Goal: Task Accomplishment & Management: Use online tool/utility

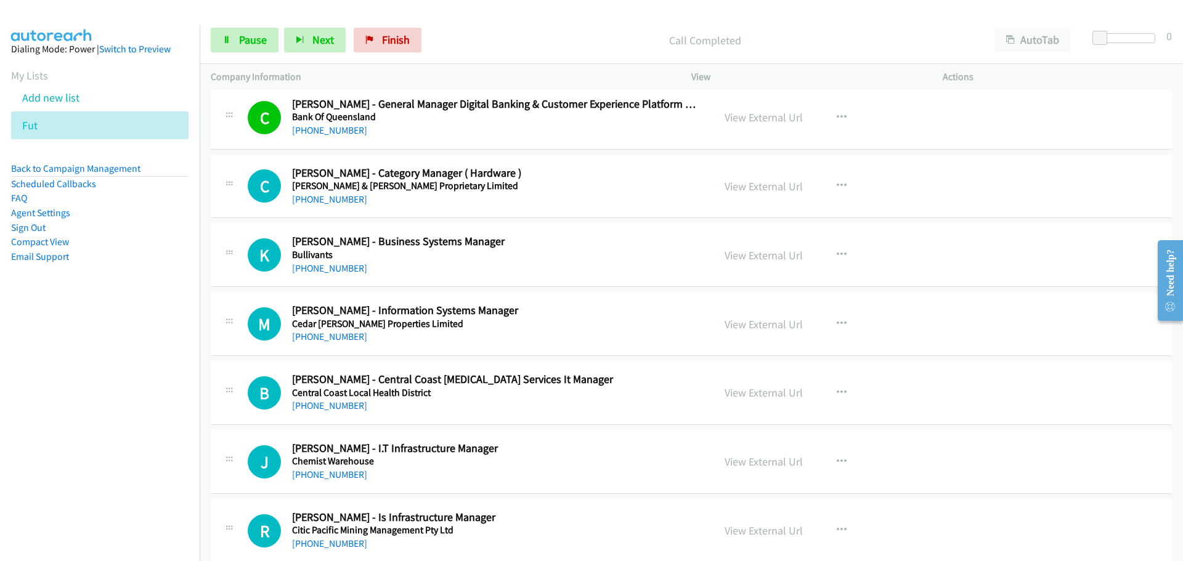
click at [344, 195] on link "[PHONE_NUMBER]" at bounding box center [329, 199] width 75 height 12
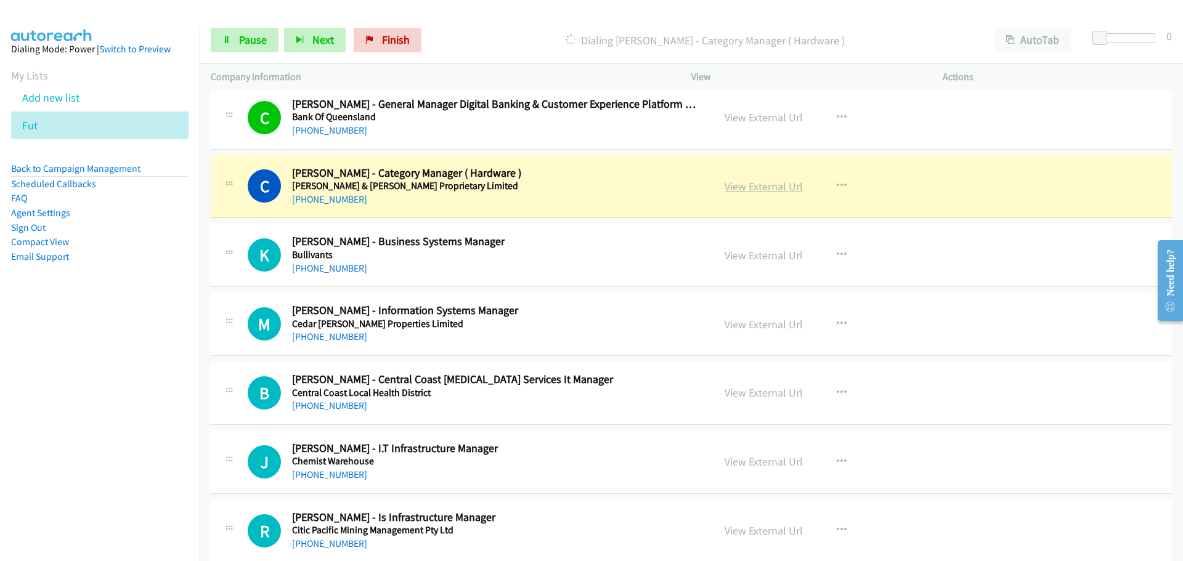
click at [757, 184] on link "View External Url" at bounding box center [764, 186] width 78 height 14
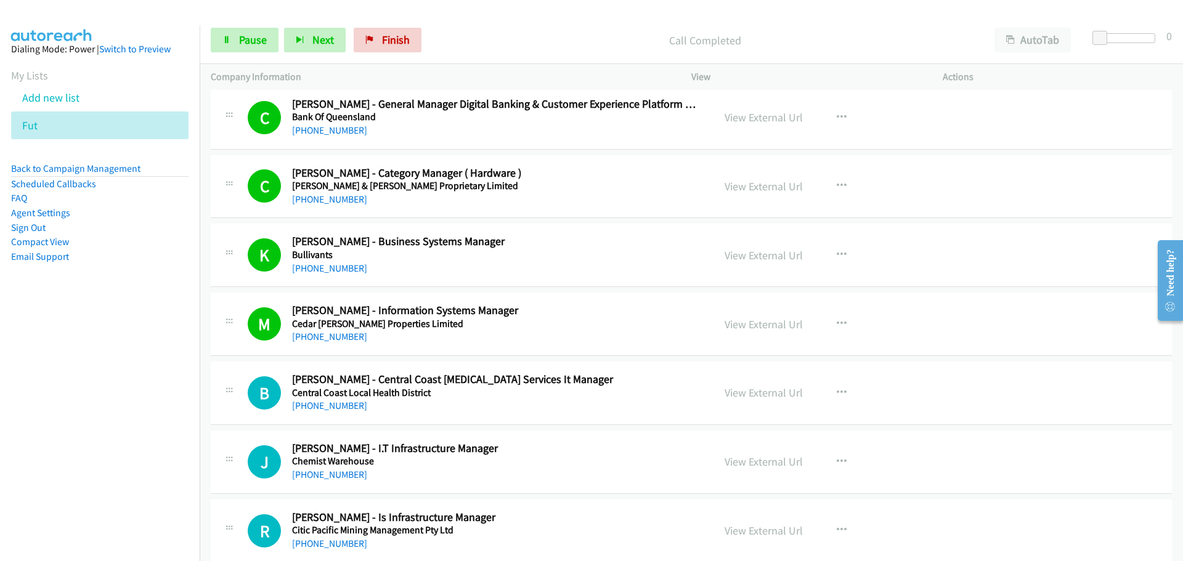
scroll to position [2773, 0]
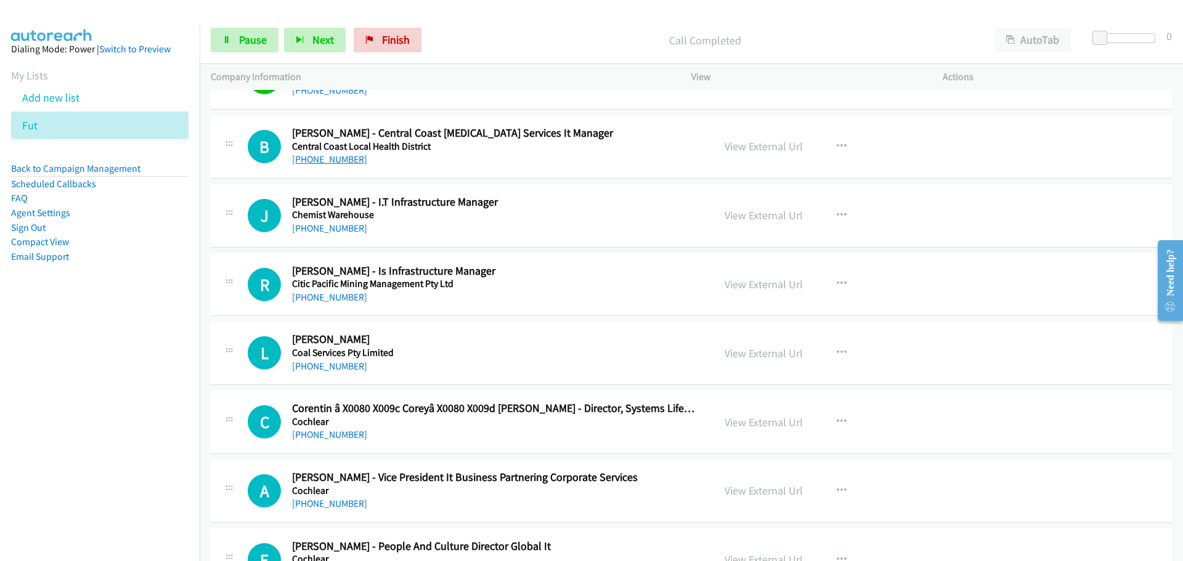
click at [325, 154] on link "[PHONE_NUMBER]" at bounding box center [329, 159] width 75 height 12
click at [327, 229] on link "[PHONE_NUMBER]" at bounding box center [329, 228] width 75 height 12
drag, startPoint x: 324, startPoint y: 293, endPoint x: 721, endPoint y: 333, distance: 398.8
click at [324, 293] on link "[PHONE_NUMBER]" at bounding box center [329, 297] width 75 height 12
click at [317, 363] on link "[PHONE_NUMBER]" at bounding box center [329, 366] width 75 height 12
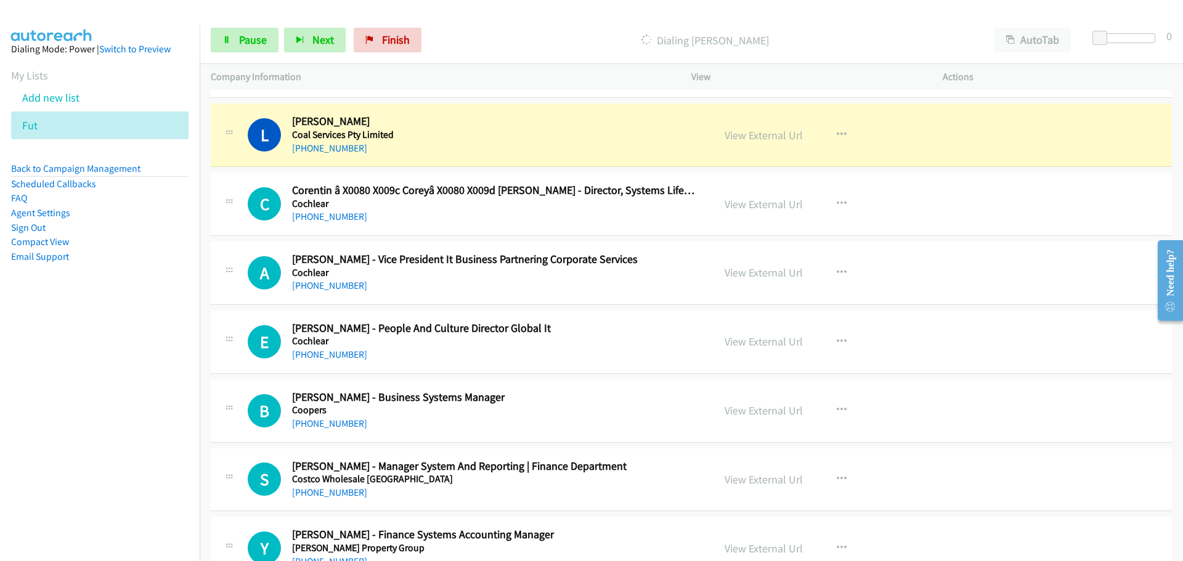
scroll to position [3019, 0]
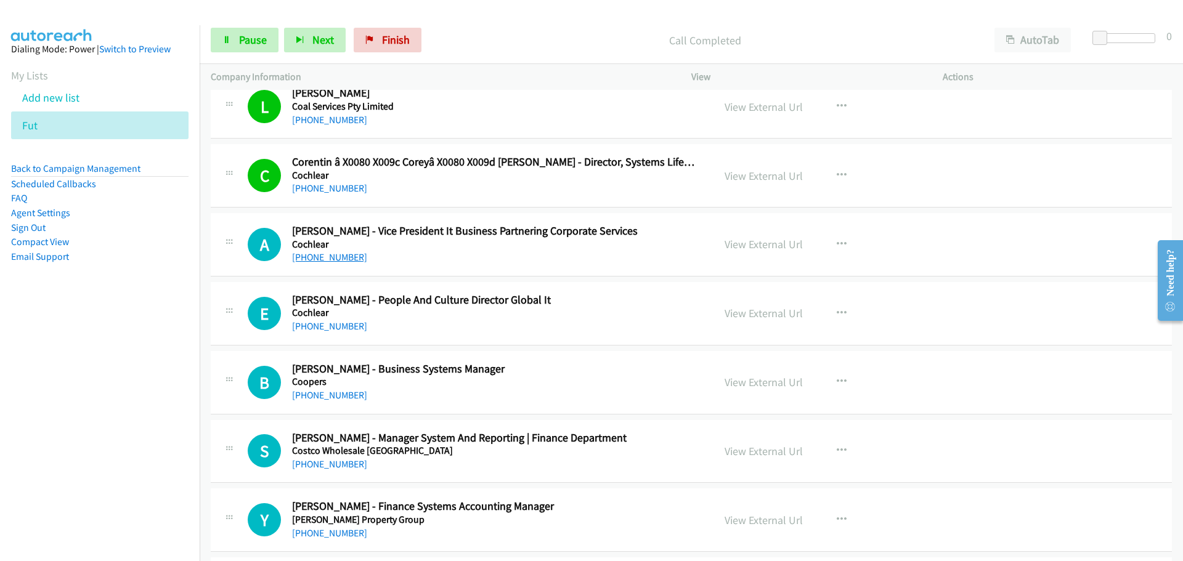
click at [313, 259] on link "[PHONE_NUMBER]" at bounding box center [329, 257] width 75 height 12
click at [336, 328] on link "[PHONE_NUMBER]" at bounding box center [329, 326] width 75 height 12
click at [334, 394] on link "[PHONE_NUMBER]" at bounding box center [329, 395] width 75 height 12
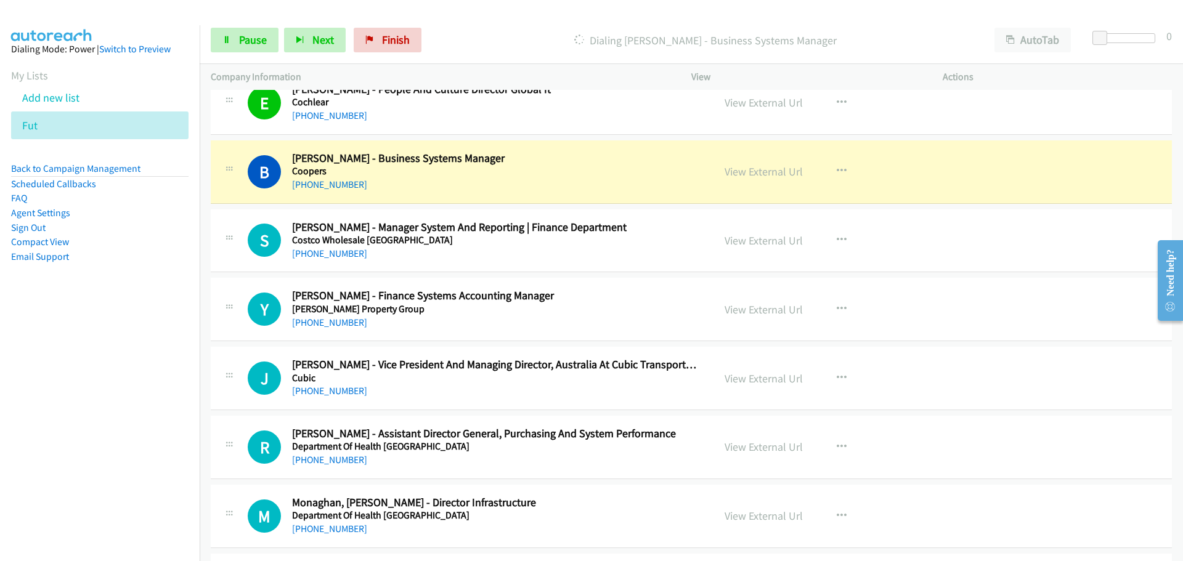
scroll to position [3266, 0]
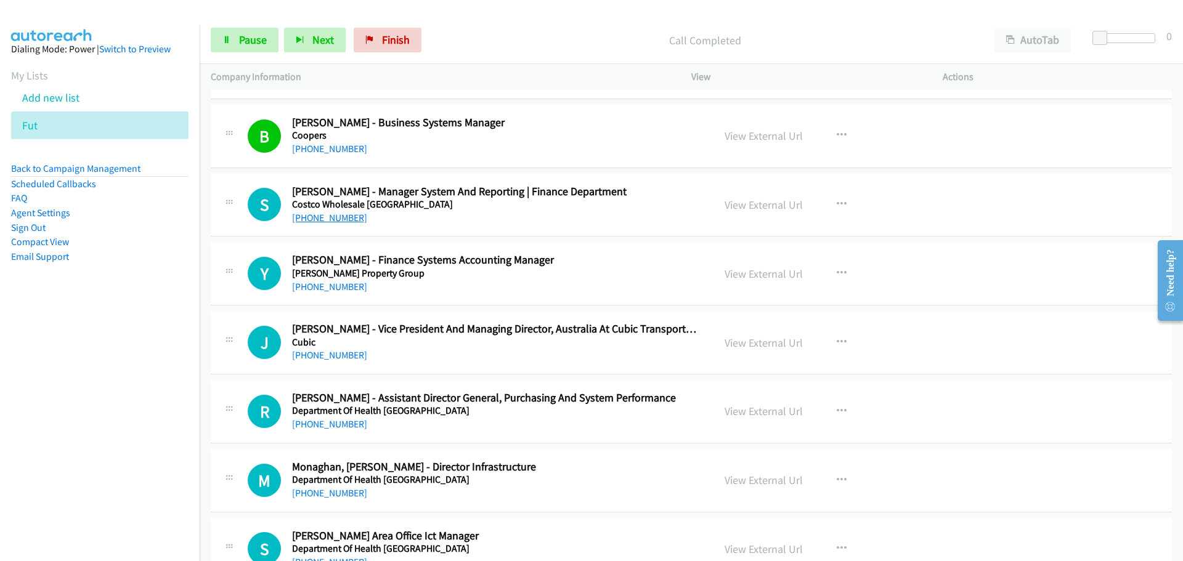
click at [350, 218] on link "[PHONE_NUMBER]" at bounding box center [329, 218] width 75 height 12
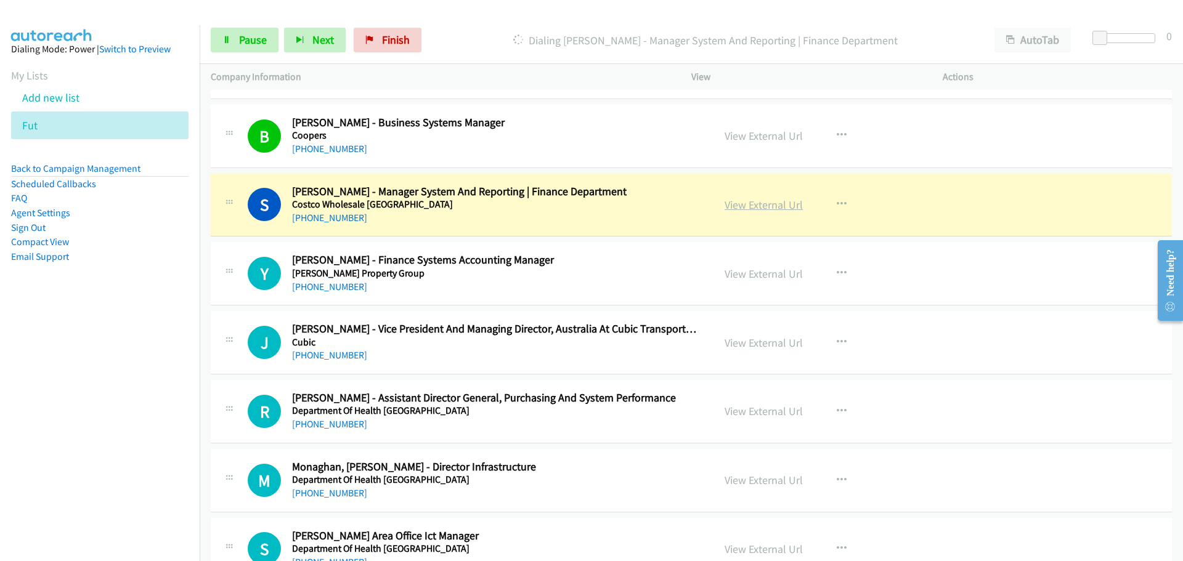
click at [744, 201] on link "View External Url" at bounding box center [764, 205] width 78 height 14
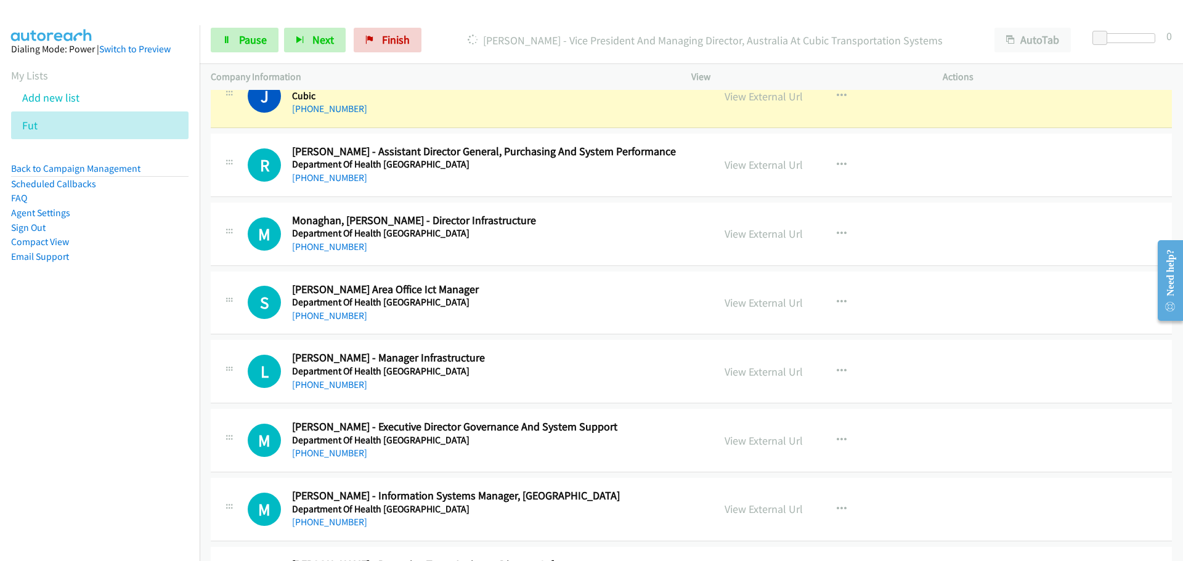
scroll to position [3451, 0]
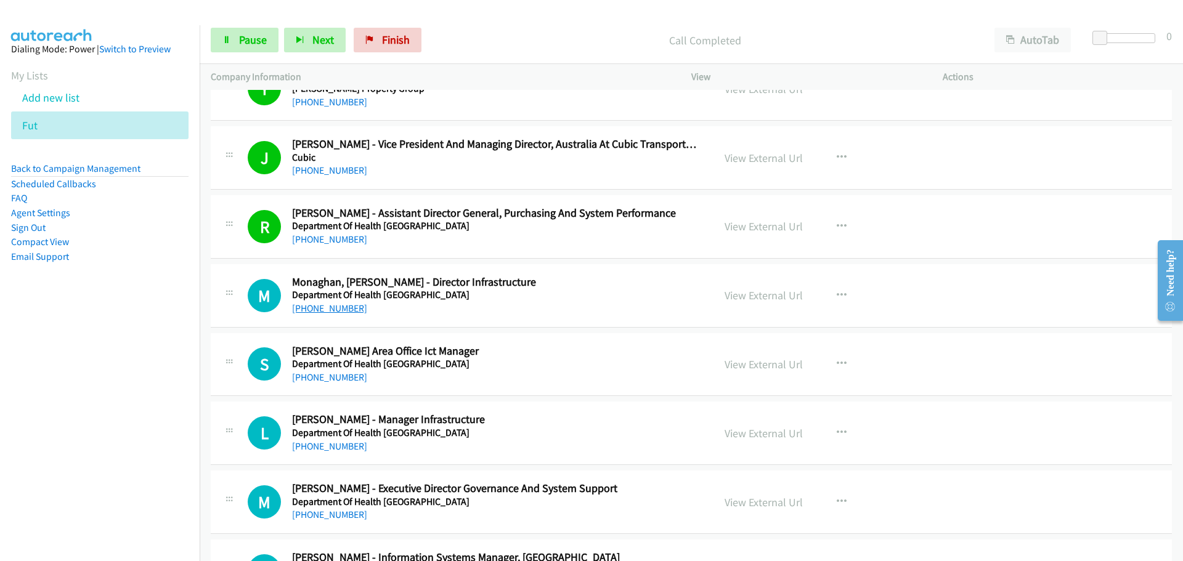
click at [313, 309] on link "[PHONE_NUMBER]" at bounding box center [329, 309] width 75 height 12
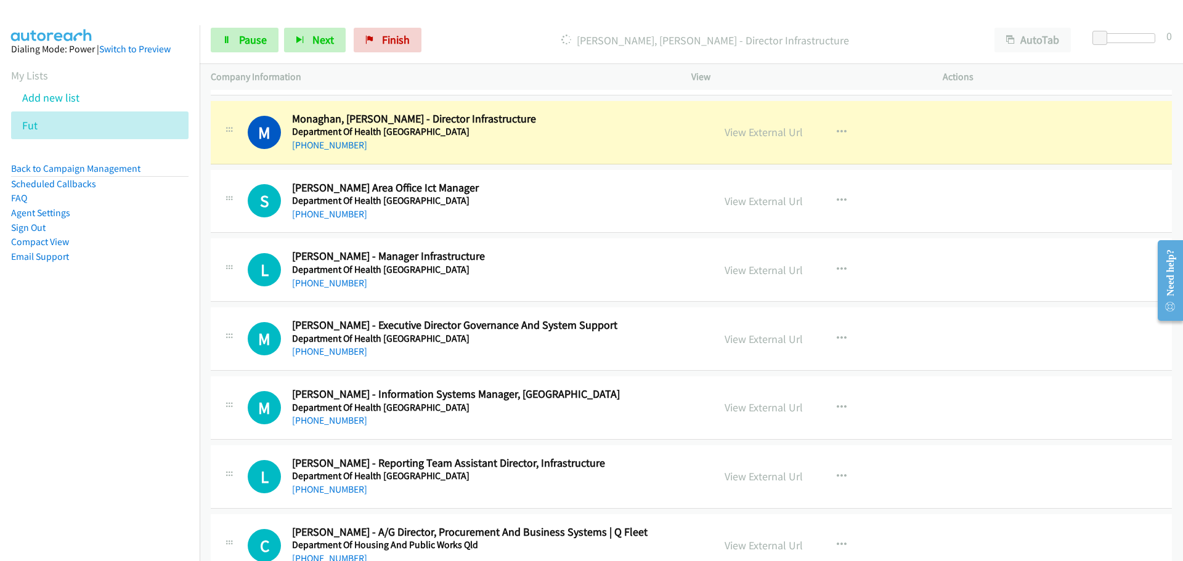
scroll to position [3635, 0]
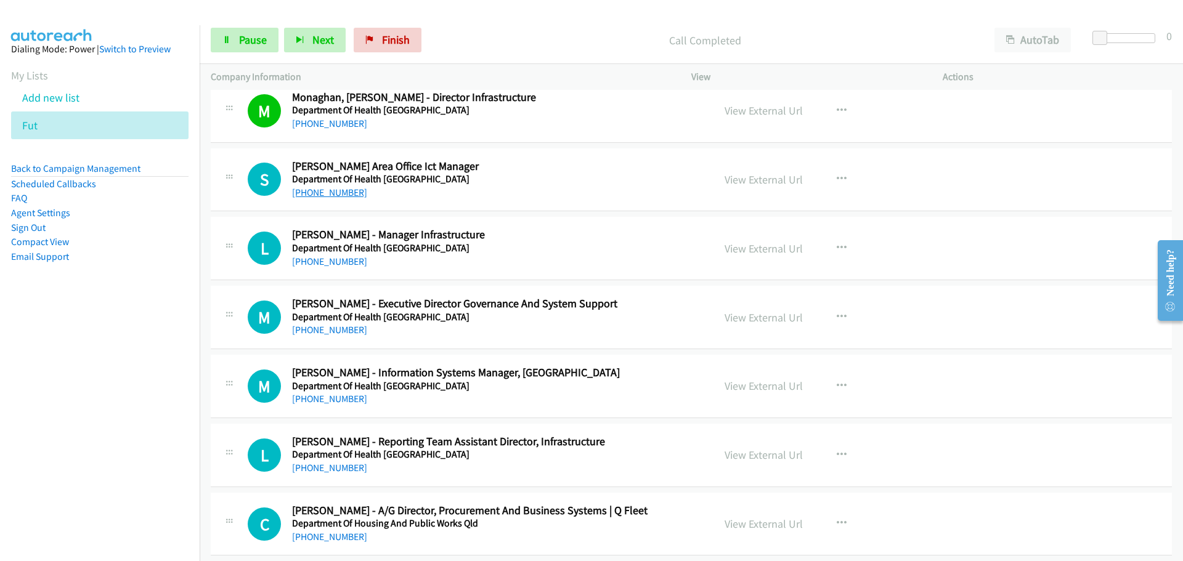
click at [338, 194] on link "[PHONE_NUMBER]" at bounding box center [329, 193] width 75 height 12
drag, startPoint x: 308, startPoint y: 266, endPoint x: 535, endPoint y: 262, distance: 227.4
click at [308, 266] on link "[PHONE_NUMBER]" at bounding box center [329, 262] width 75 height 12
drag, startPoint x: 320, startPoint y: 330, endPoint x: 319, endPoint y: 336, distance: 6.2
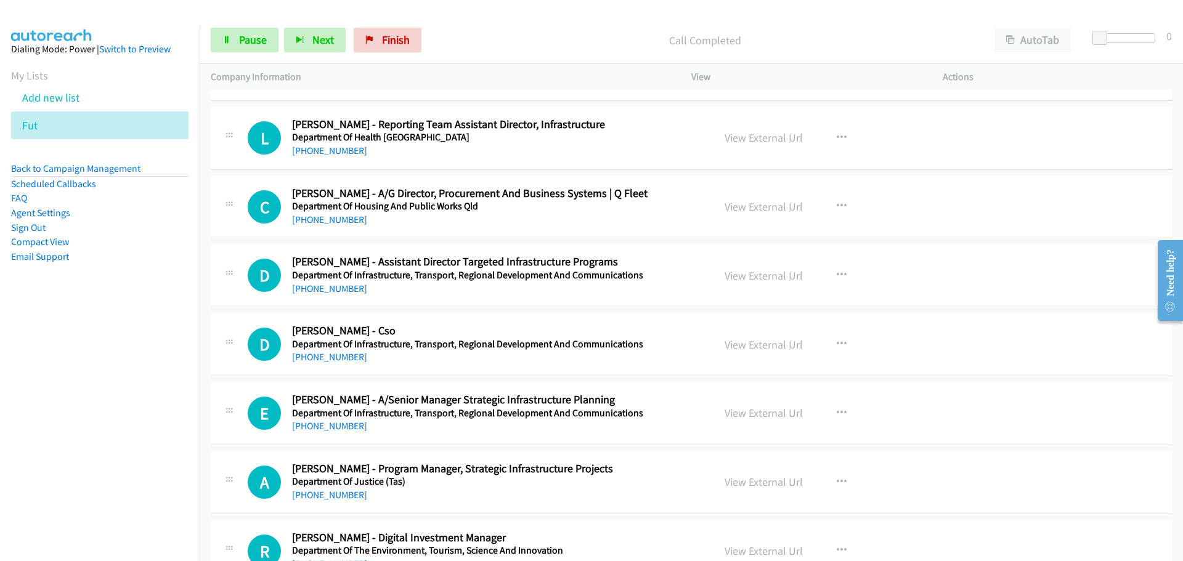
scroll to position [3882, 0]
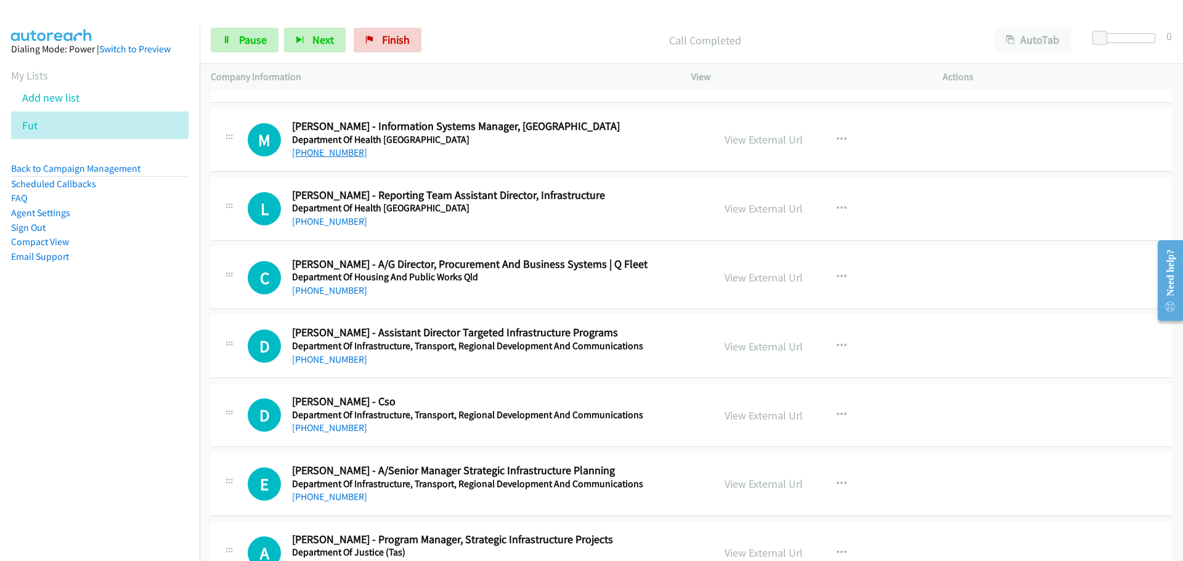
drag, startPoint x: 342, startPoint y: 153, endPoint x: 1060, endPoint y: 251, distance: 725.0
click at [342, 153] on link "[PHONE_NUMBER]" at bounding box center [329, 153] width 75 height 12
click at [315, 219] on link "[PHONE_NUMBER]" at bounding box center [329, 222] width 75 height 12
drag, startPoint x: 343, startPoint y: 360, endPoint x: 678, endPoint y: 302, distance: 339.7
click at [343, 360] on link "[PHONE_NUMBER]" at bounding box center [329, 360] width 75 height 12
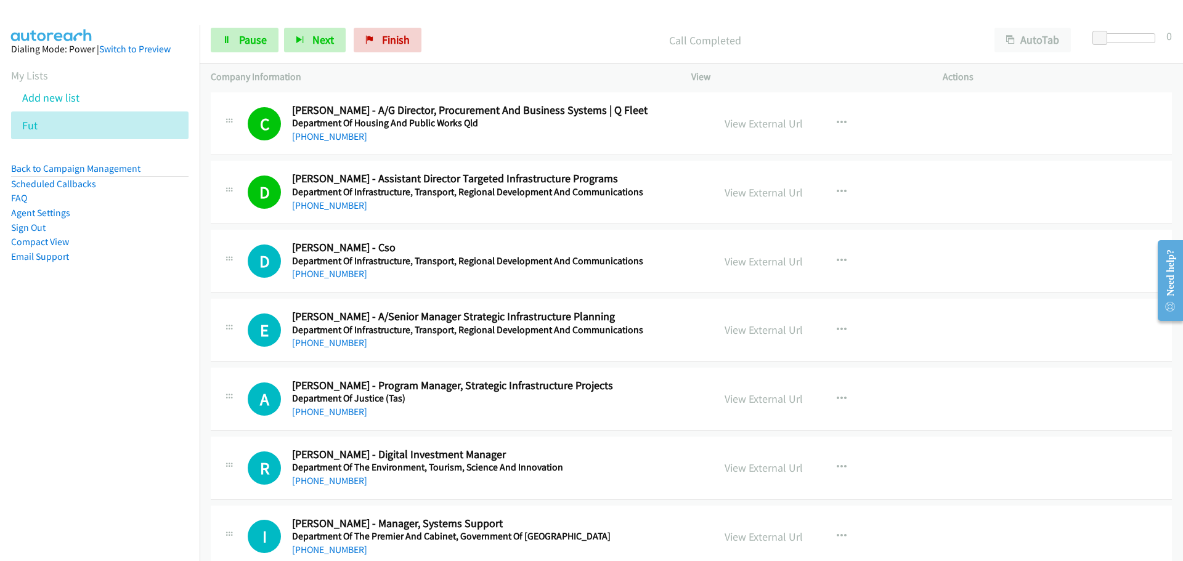
scroll to position [4067, 0]
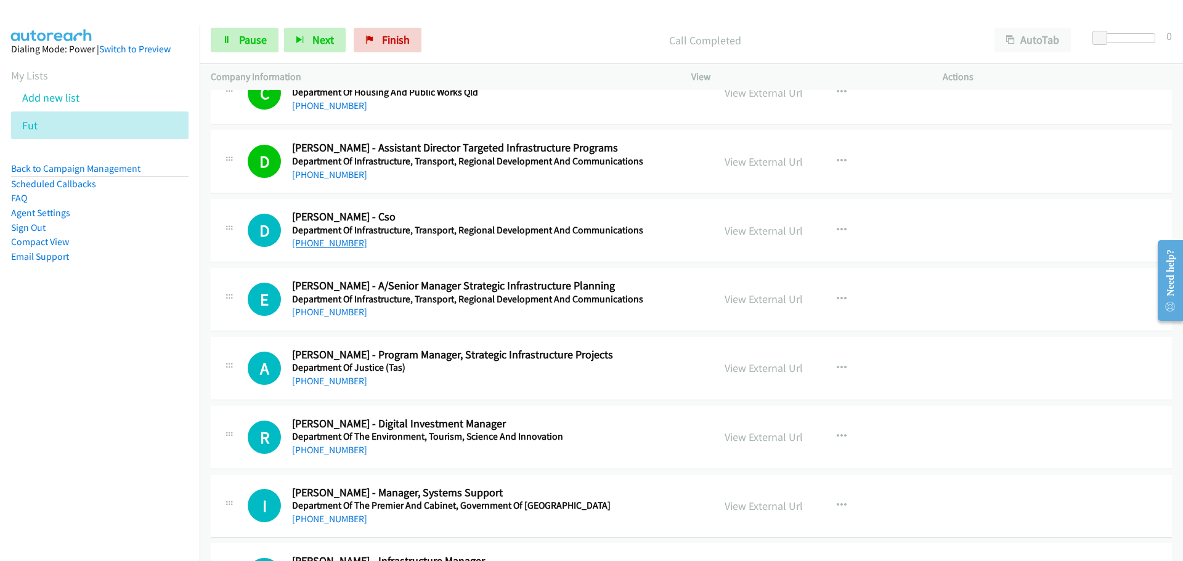
click at [333, 240] on link "[PHONE_NUMBER]" at bounding box center [329, 243] width 75 height 12
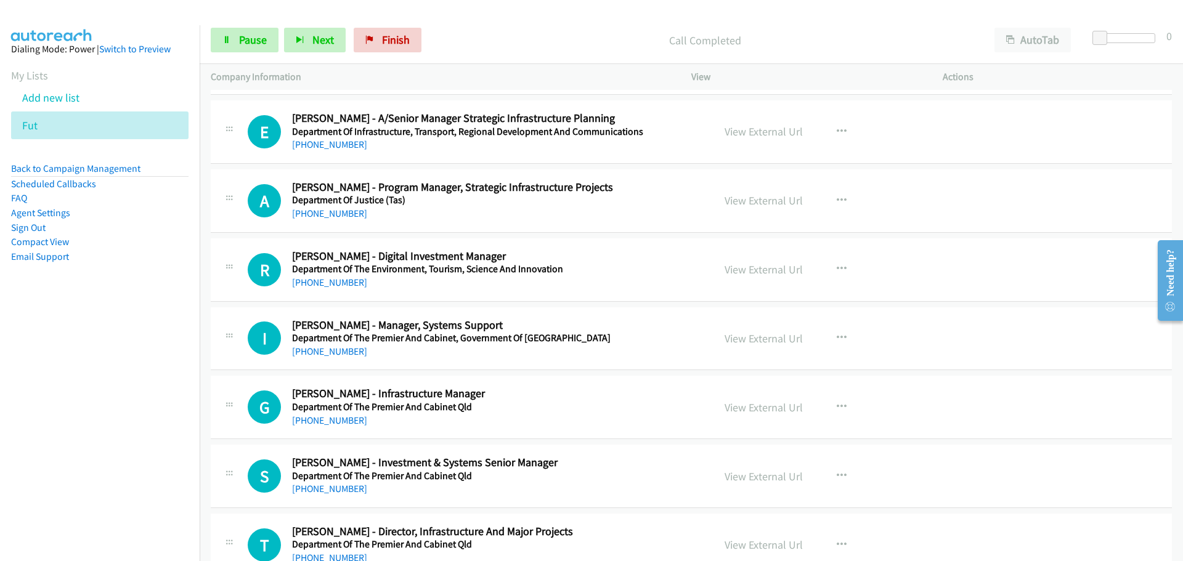
scroll to position [4252, 0]
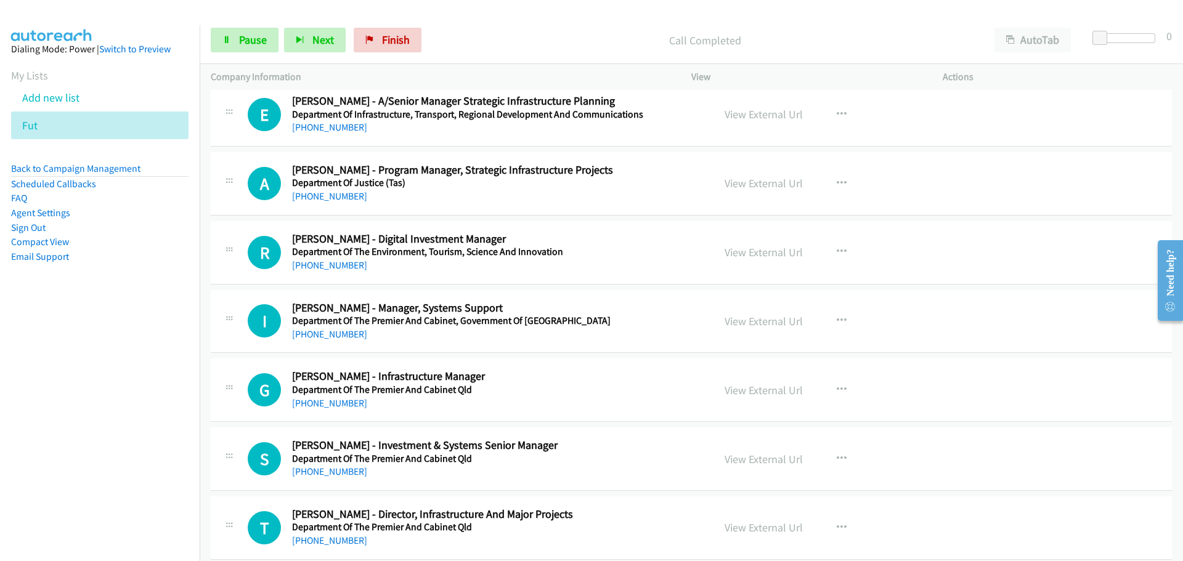
drag, startPoint x: 317, startPoint y: 130, endPoint x: 1128, endPoint y: 128, distance: 811.5
click at [317, 130] on link "[PHONE_NUMBER]" at bounding box center [329, 127] width 75 height 12
drag, startPoint x: 354, startPoint y: 194, endPoint x: 1122, endPoint y: 235, distance: 768.8
click at [354, 194] on link "[PHONE_NUMBER]" at bounding box center [329, 196] width 75 height 12
click at [333, 261] on link "[PHONE_NUMBER]" at bounding box center [329, 265] width 75 height 12
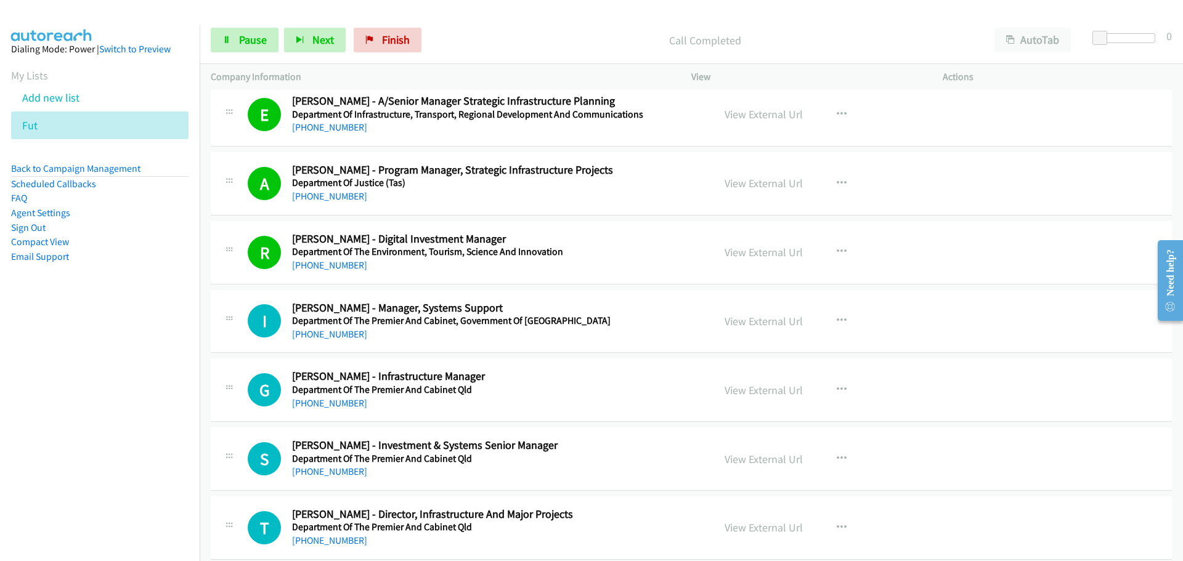
drag, startPoint x: 343, startPoint y: 335, endPoint x: 1134, endPoint y: 470, distance: 802.7
click at [343, 335] on link "[PHONE_NUMBER]" at bounding box center [329, 334] width 75 height 12
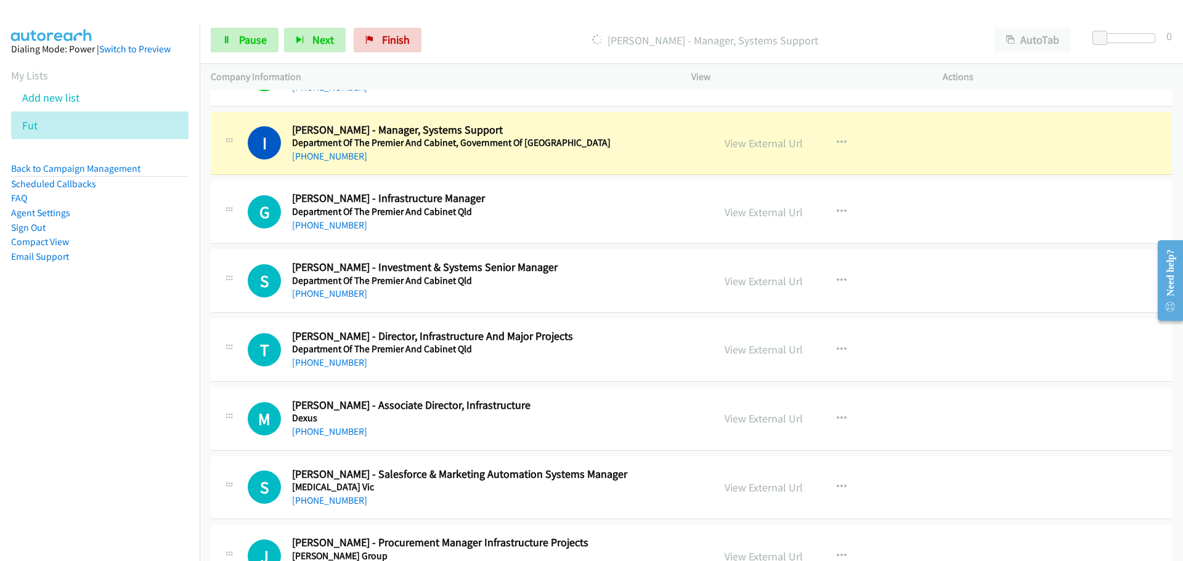
scroll to position [4436, 0]
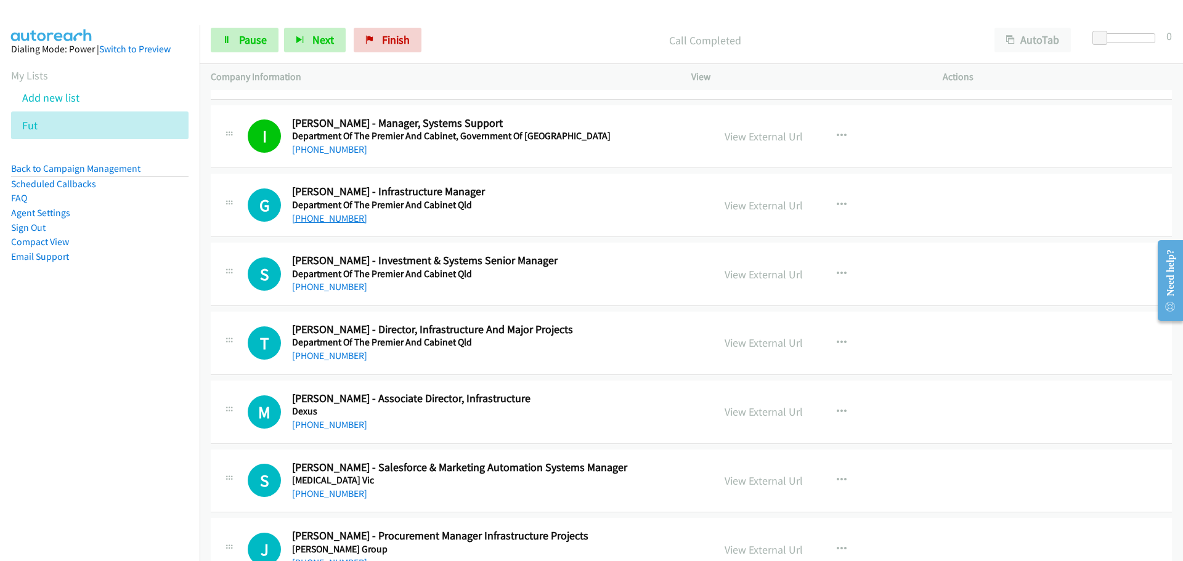
click at [342, 220] on link "[PHONE_NUMBER]" at bounding box center [329, 219] width 75 height 12
click at [328, 287] on link "[PHONE_NUMBER]" at bounding box center [329, 287] width 75 height 12
click at [344, 351] on link "[PHONE_NUMBER]" at bounding box center [329, 356] width 75 height 12
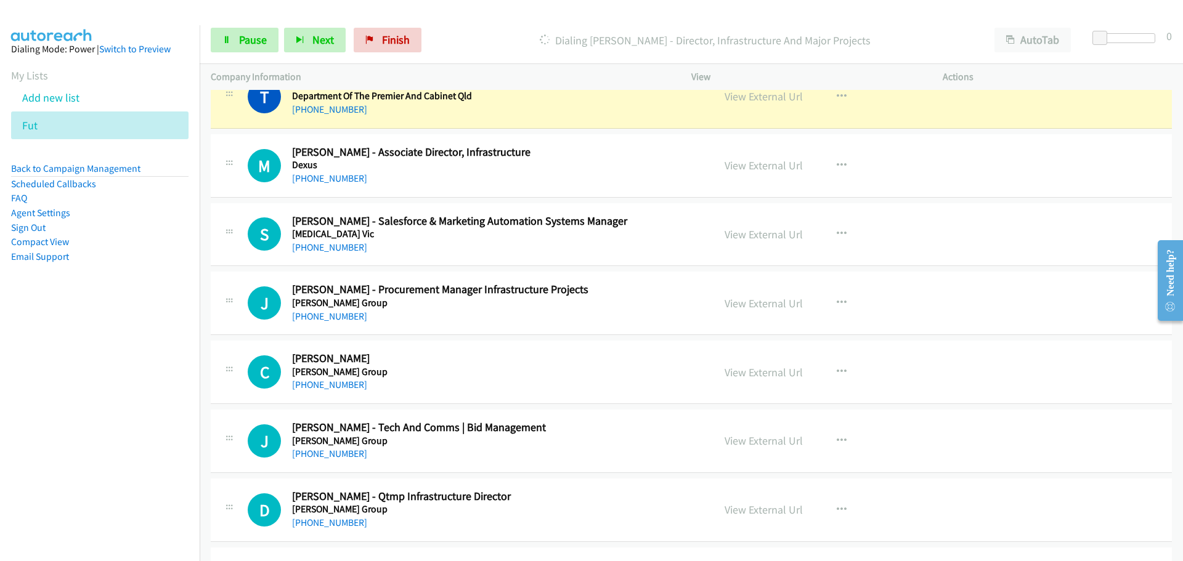
scroll to position [4621, 0]
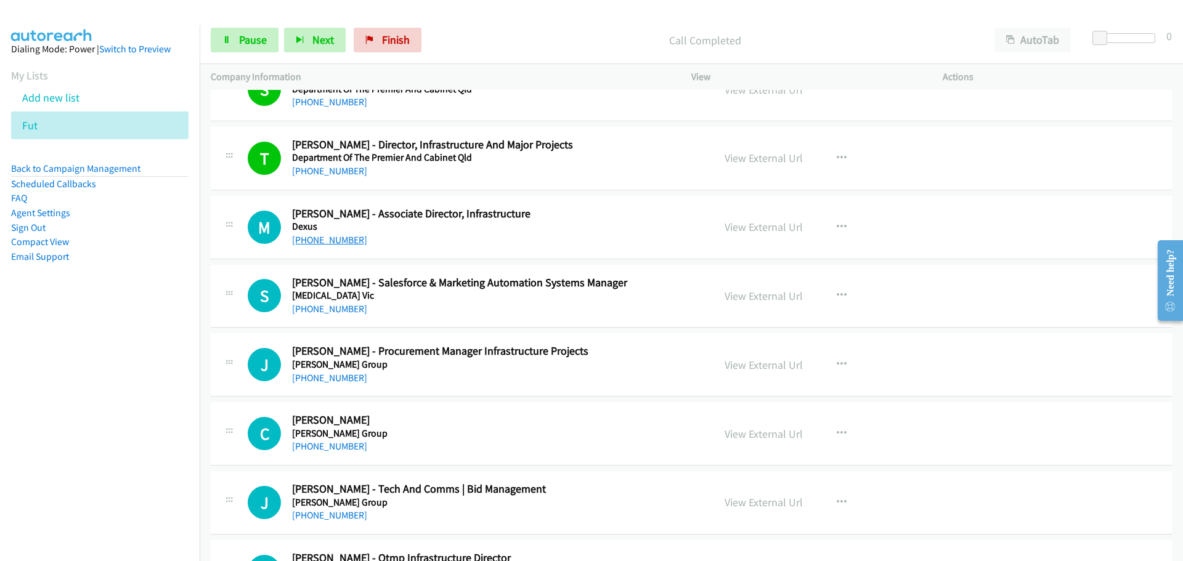
click at [325, 242] on link "[PHONE_NUMBER]" at bounding box center [329, 240] width 75 height 12
drag, startPoint x: 332, startPoint y: 313, endPoint x: 1126, endPoint y: 462, distance: 808.1
click at [332, 313] on link "[PHONE_NUMBER]" at bounding box center [329, 309] width 75 height 12
click at [305, 378] on link "[PHONE_NUMBER]" at bounding box center [329, 378] width 75 height 12
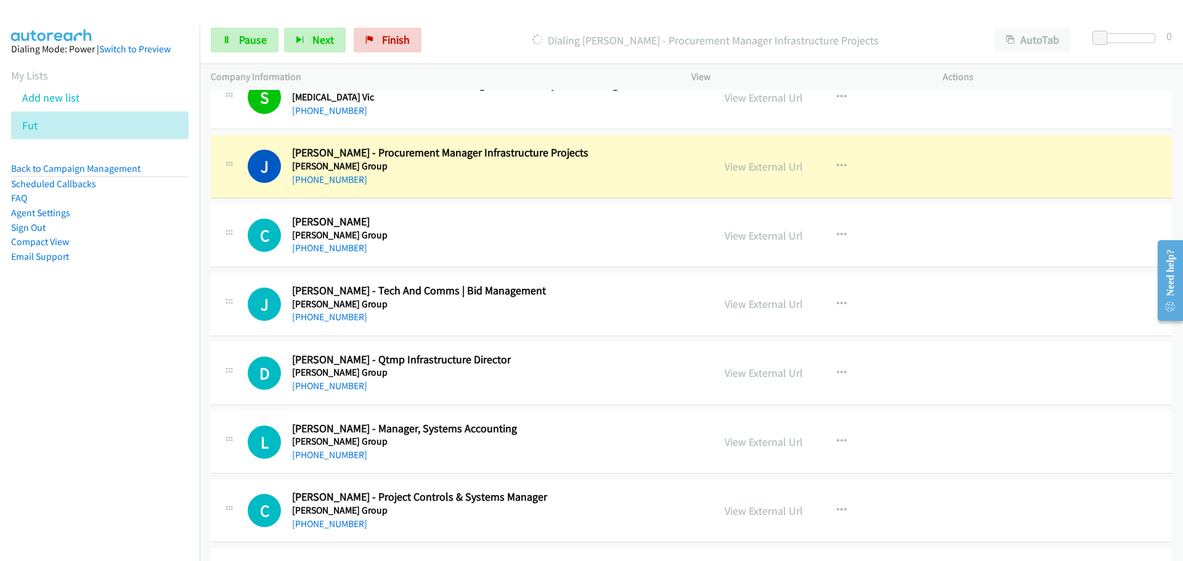
scroll to position [4868, 0]
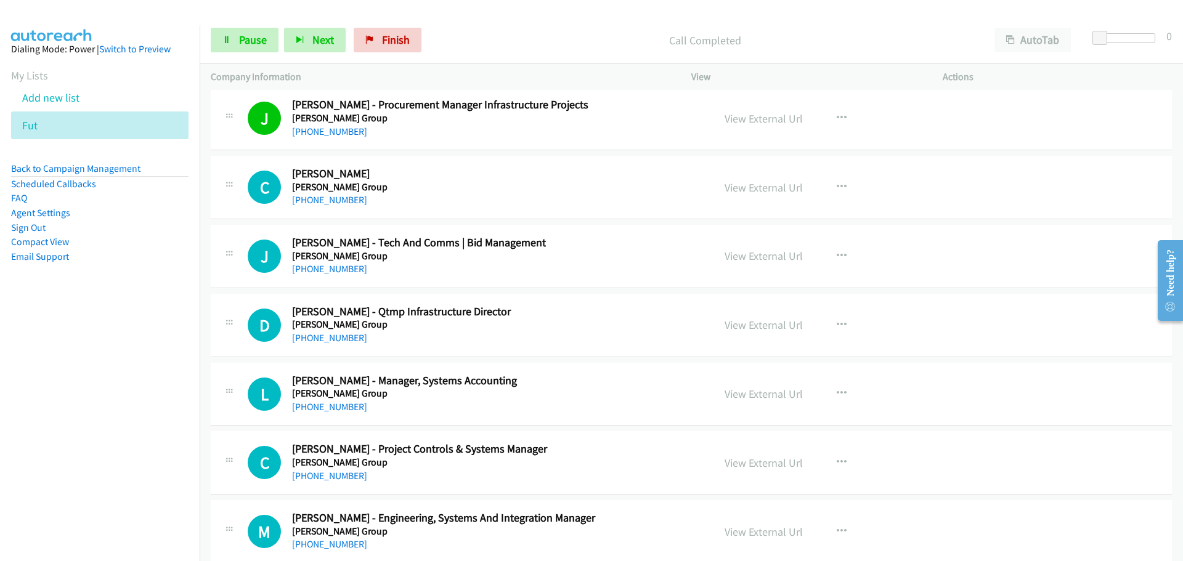
drag, startPoint x: 326, startPoint y: 196, endPoint x: 369, endPoint y: 197, distance: 43.1
click at [326, 196] on link "[PHONE_NUMBER]" at bounding box center [329, 200] width 75 height 12
drag, startPoint x: 326, startPoint y: 265, endPoint x: 1137, endPoint y: 291, distance: 811.3
click at [326, 265] on link "[PHONE_NUMBER]" at bounding box center [329, 269] width 75 height 12
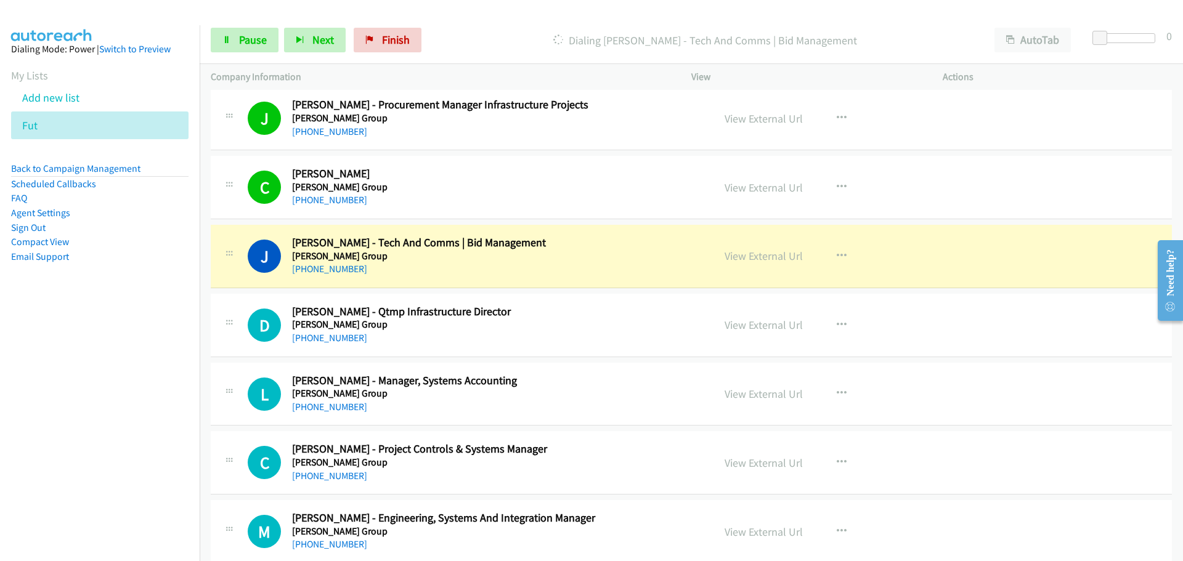
scroll to position [4991, 0]
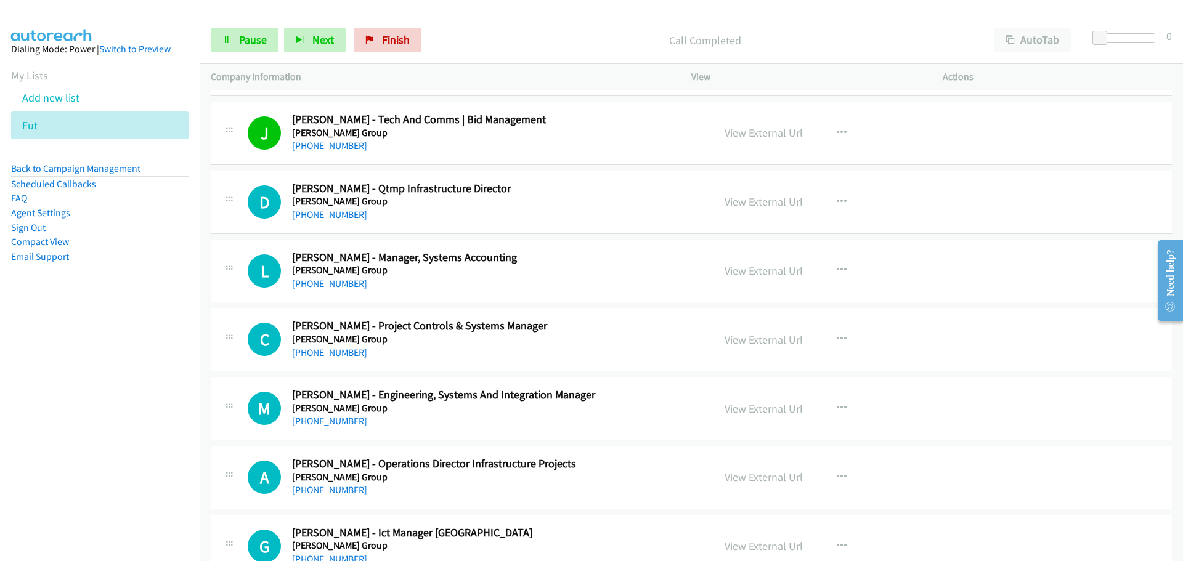
drag, startPoint x: 339, startPoint y: 216, endPoint x: 603, endPoint y: 268, distance: 269.4
click at [339, 216] on link "[PHONE_NUMBER]" at bounding box center [329, 215] width 75 height 12
click at [351, 281] on link "[PHONE_NUMBER]" at bounding box center [329, 284] width 75 height 12
drag, startPoint x: 346, startPoint y: 351, endPoint x: 1029, endPoint y: 367, distance: 683.5
click at [346, 351] on link "[PHONE_NUMBER]" at bounding box center [329, 353] width 75 height 12
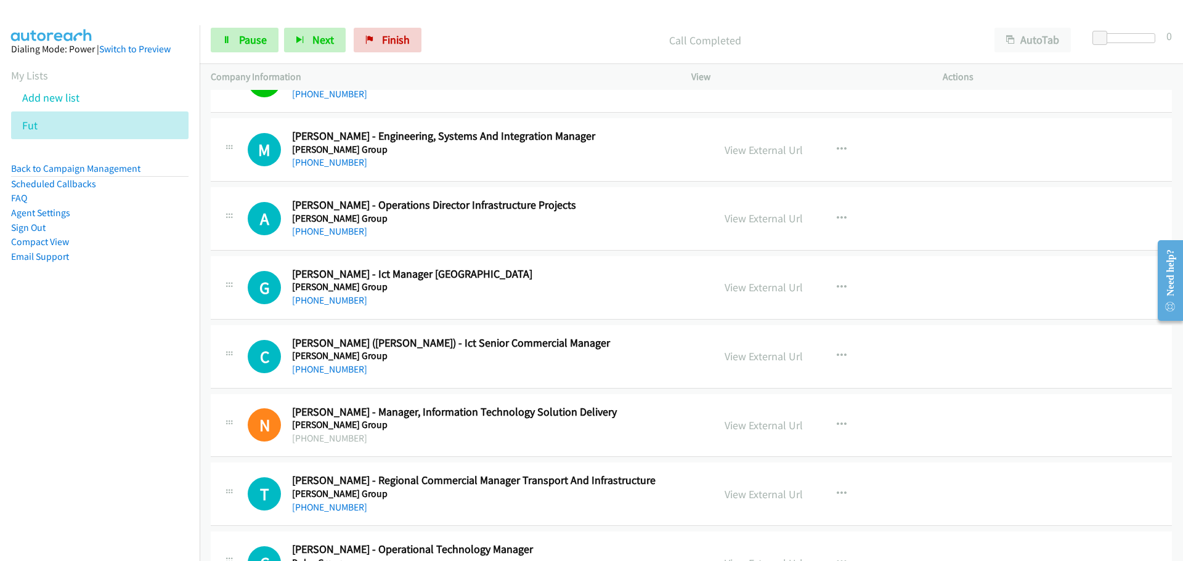
scroll to position [5237, 0]
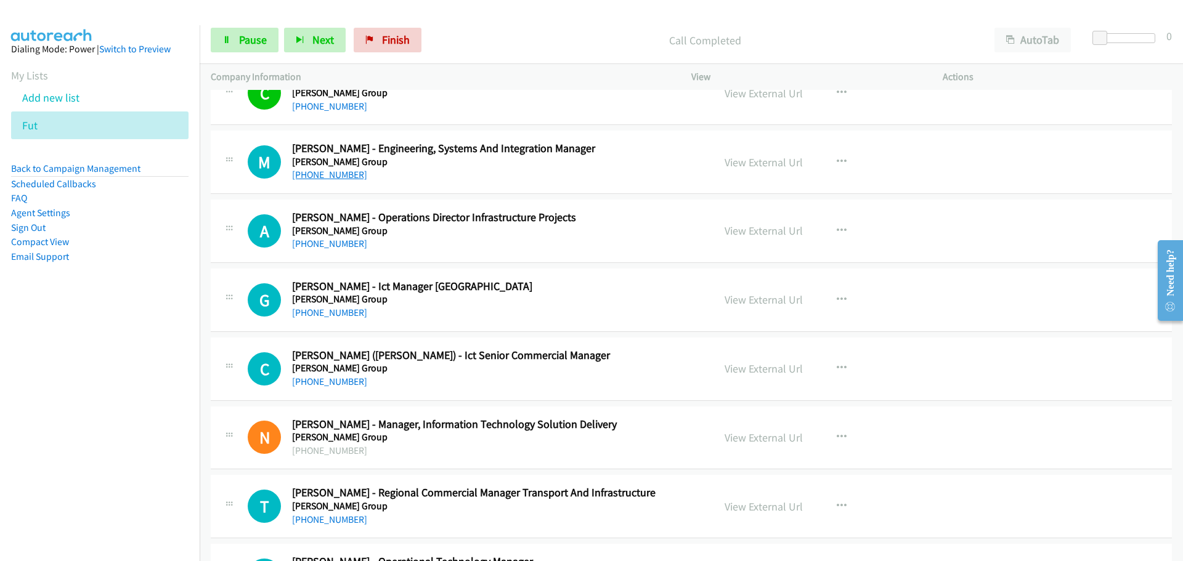
click at [325, 173] on link "[PHONE_NUMBER]" at bounding box center [329, 175] width 75 height 12
drag, startPoint x: 340, startPoint y: 243, endPoint x: 628, endPoint y: 237, distance: 288.4
click at [340, 243] on link "[PHONE_NUMBER]" at bounding box center [329, 244] width 75 height 12
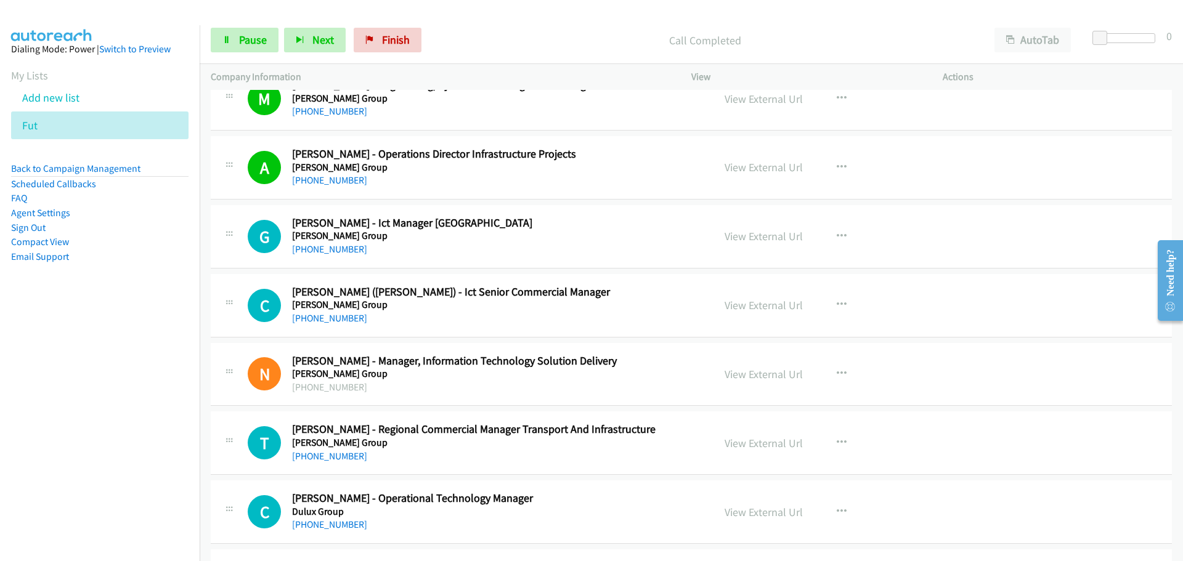
scroll to position [5361, 0]
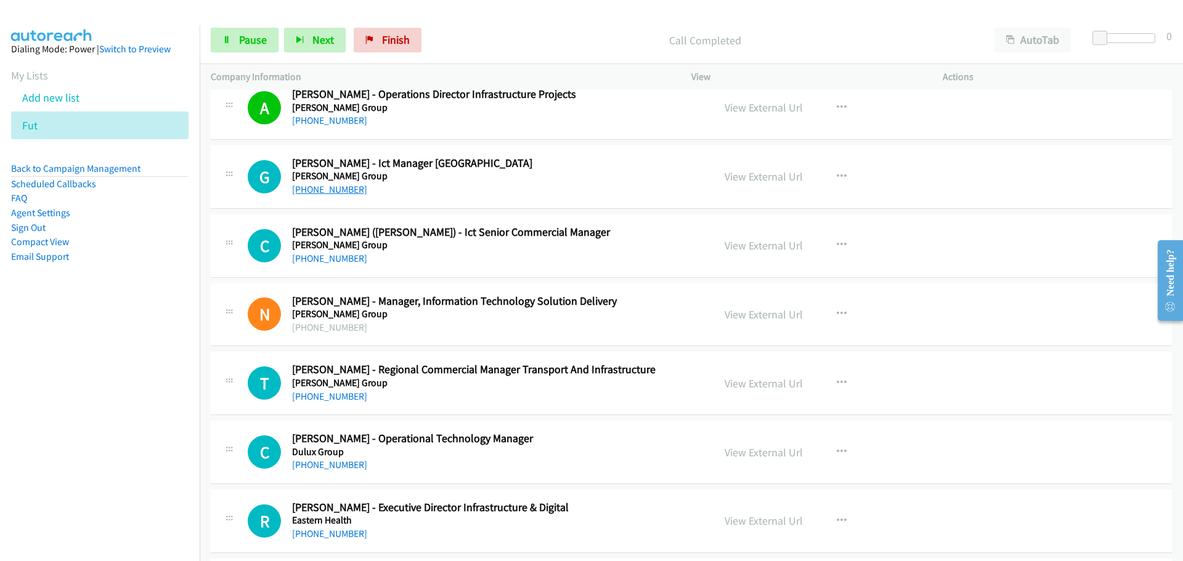
click at [336, 187] on link "[PHONE_NUMBER]" at bounding box center [329, 190] width 75 height 12
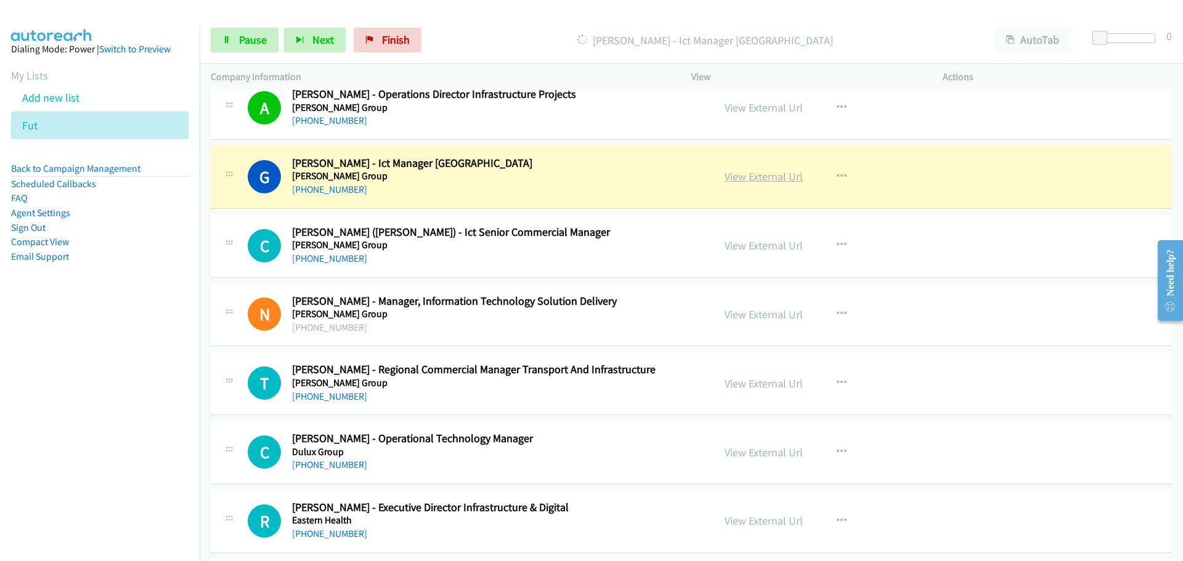
click at [785, 178] on link "View External Url" at bounding box center [764, 176] width 78 height 14
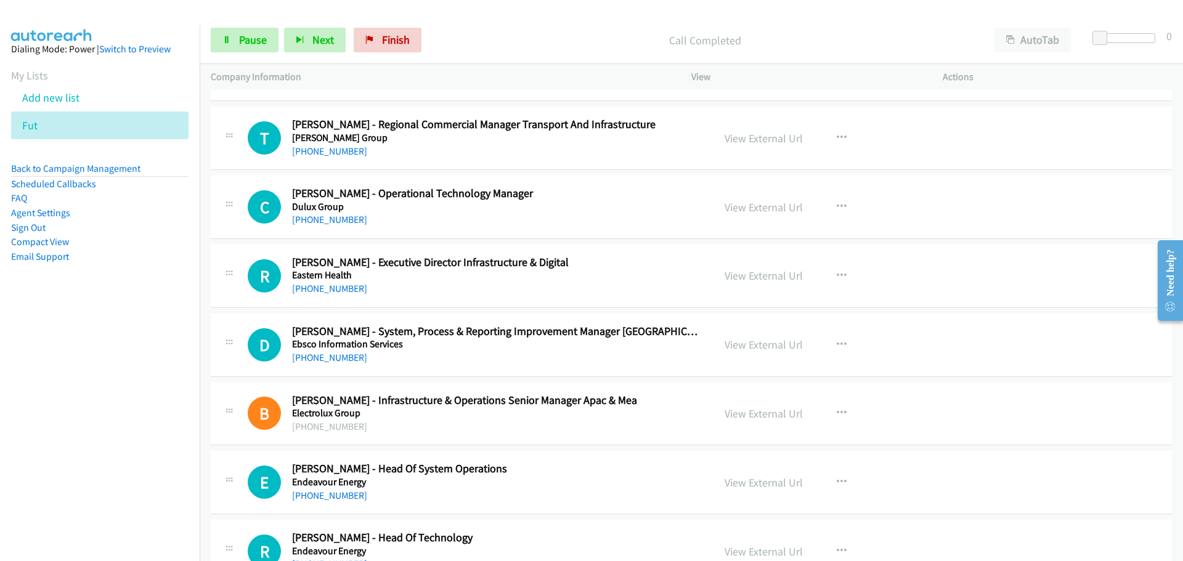
scroll to position [5607, 0]
click at [321, 138] on h5 "[PERSON_NAME] Group" at bounding box center [495, 137] width 406 height 12
click at [327, 153] on link "[PHONE_NUMBER]" at bounding box center [329, 150] width 75 height 12
drag, startPoint x: 316, startPoint y: 219, endPoint x: 319, endPoint y: 213, distance: 6.3
click at [316, 219] on link "[PHONE_NUMBER]" at bounding box center [329, 219] width 75 height 12
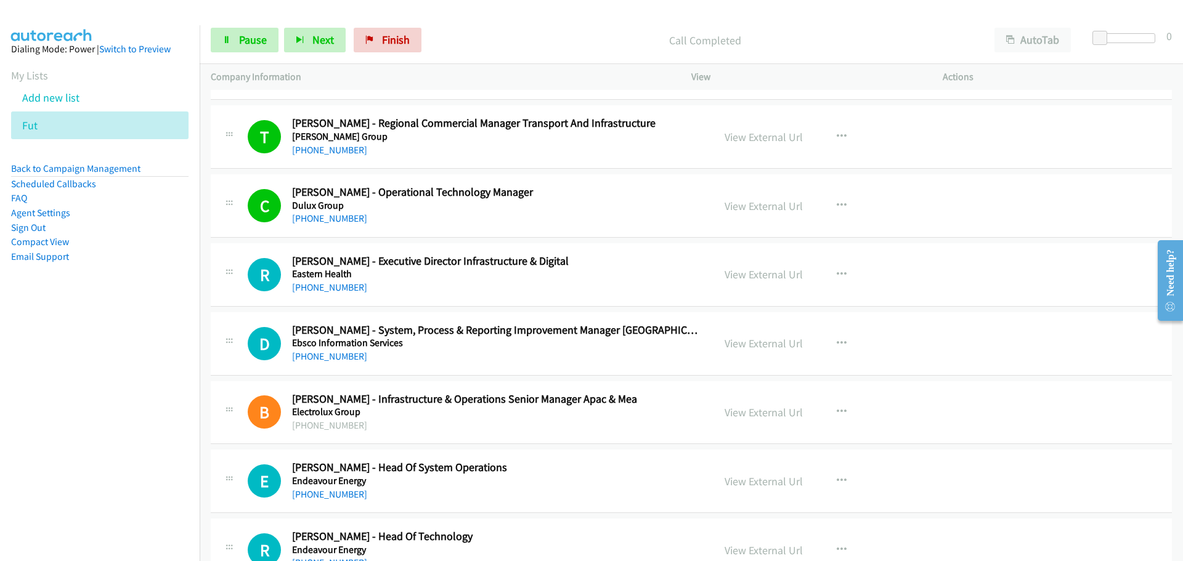
drag, startPoint x: 349, startPoint y: 286, endPoint x: 587, endPoint y: 297, distance: 237.5
click at [349, 286] on link "[PHONE_NUMBER]" at bounding box center [329, 288] width 75 height 12
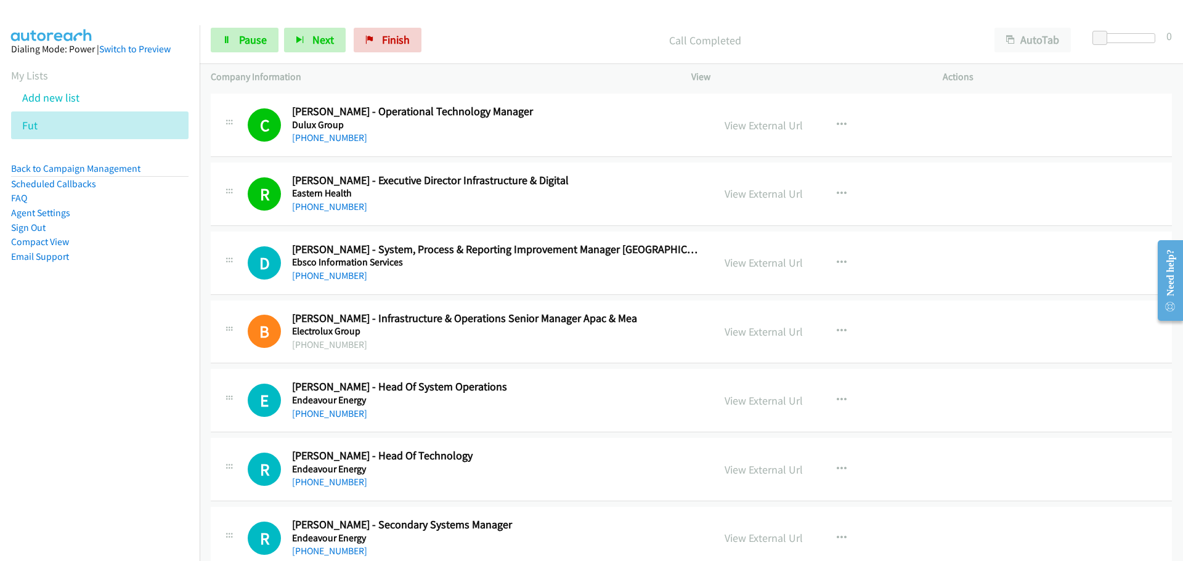
scroll to position [5792, 0]
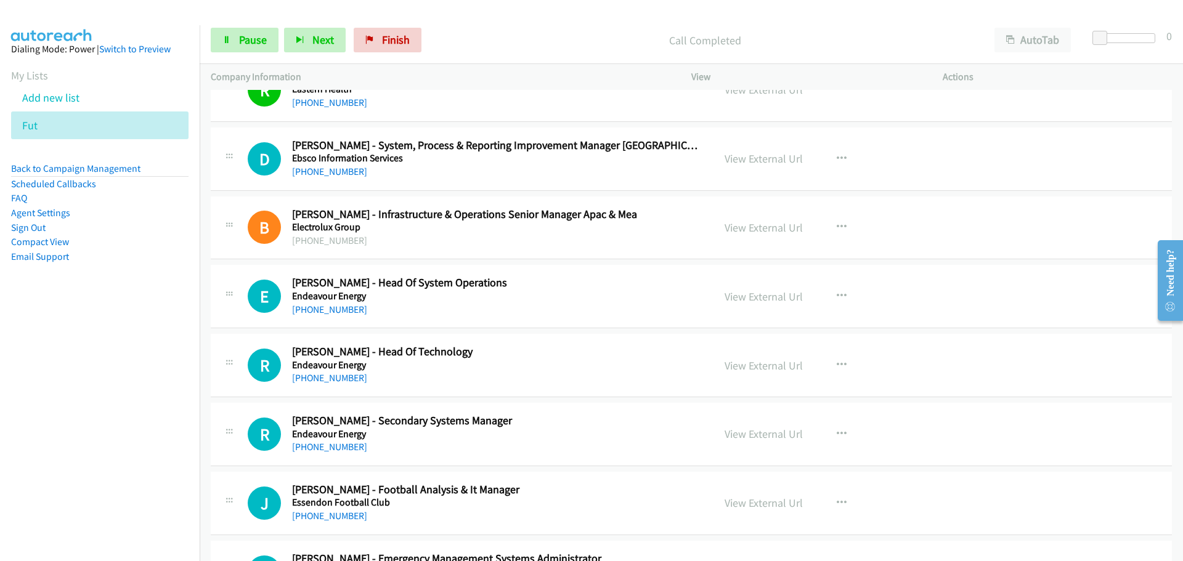
drag, startPoint x: 347, startPoint y: 172, endPoint x: 1158, endPoint y: 171, distance: 811.5
click at [333, 173] on link "[PHONE_NUMBER]" at bounding box center [329, 172] width 75 height 12
click at [343, 307] on link "[PHONE_NUMBER]" at bounding box center [329, 310] width 75 height 12
drag, startPoint x: 343, startPoint y: 380, endPoint x: 466, endPoint y: 375, distance: 123.4
click at [343, 380] on link "[PHONE_NUMBER]" at bounding box center [329, 378] width 75 height 12
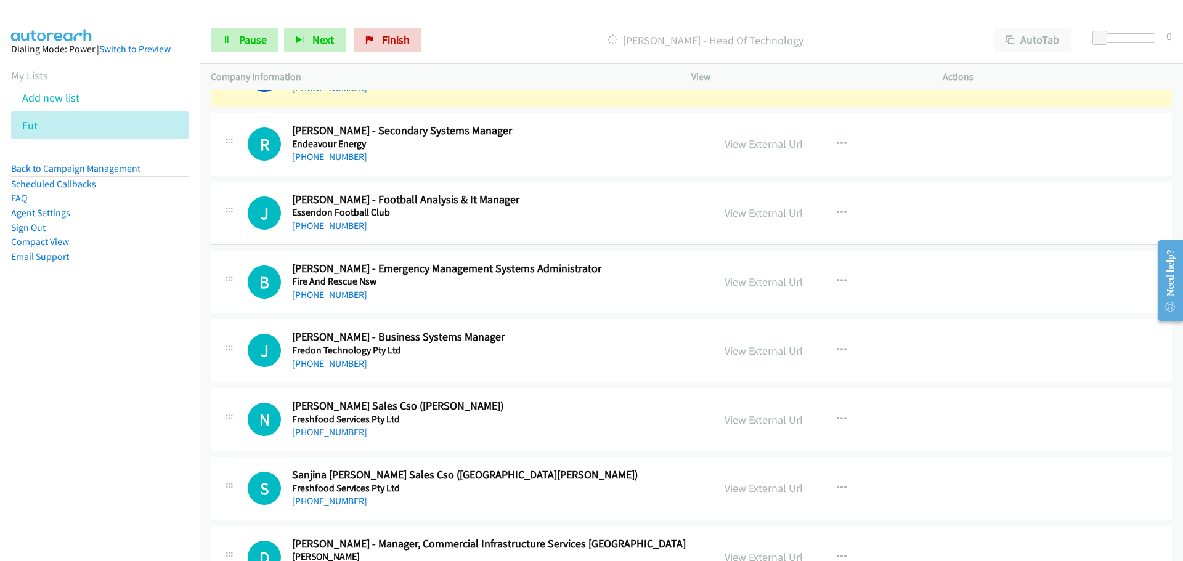
scroll to position [6100, 0]
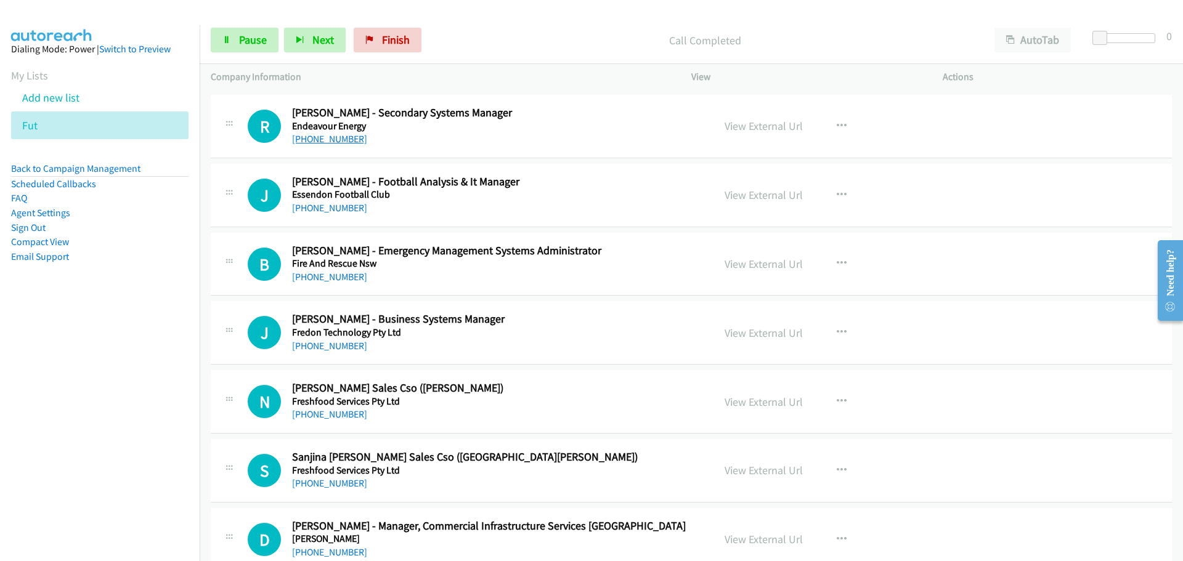
click at [325, 142] on link "[PHONE_NUMBER]" at bounding box center [329, 139] width 75 height 12
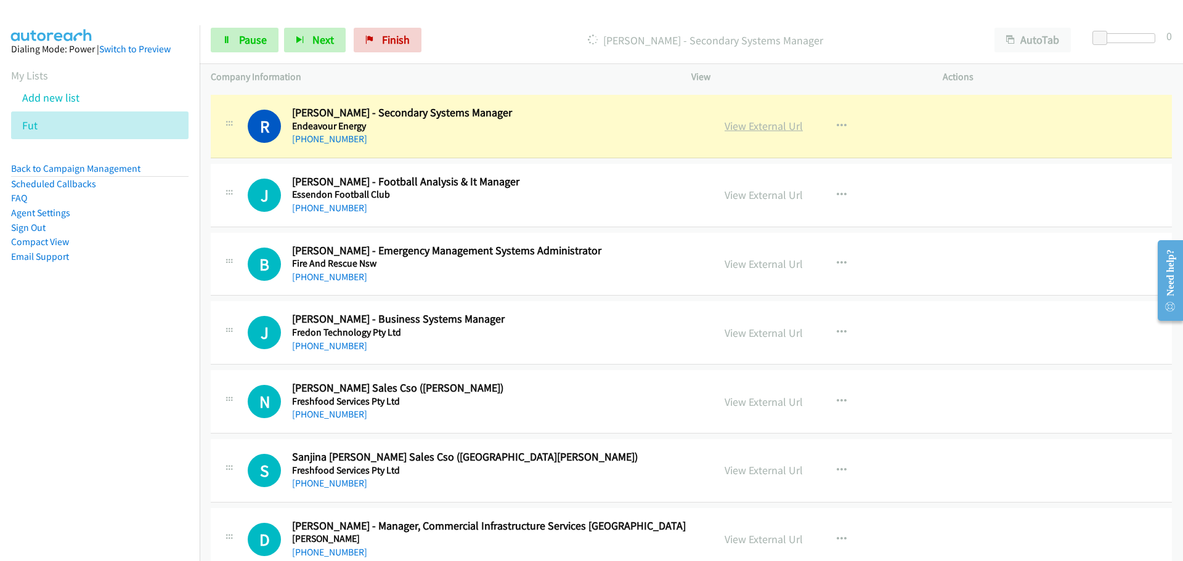
click at [752, 123] on link "View External Url" at bounding box center [764, 126] width 78 height 14
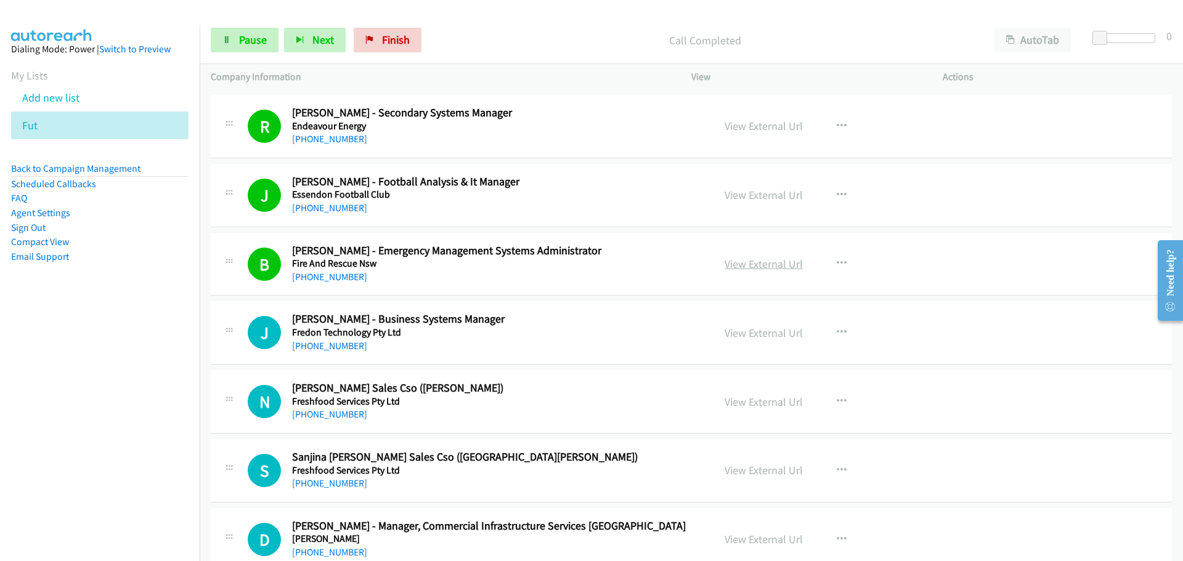
click at [755, 269] on link "View External Url" at bounding box center [764, 264] width 78 height 14
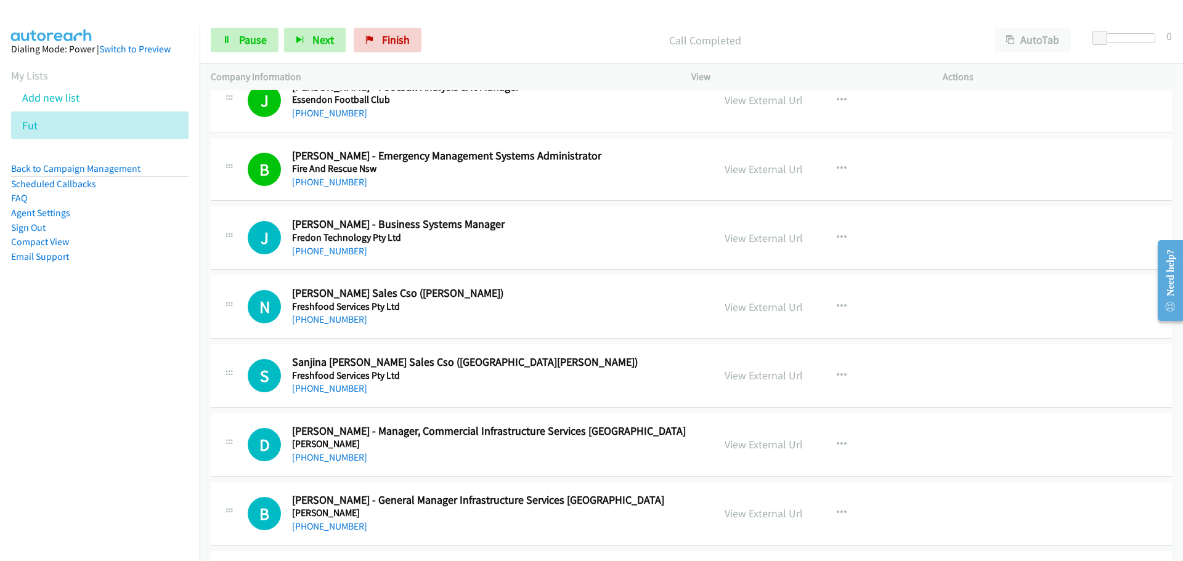
scroll to position [6285, 0]
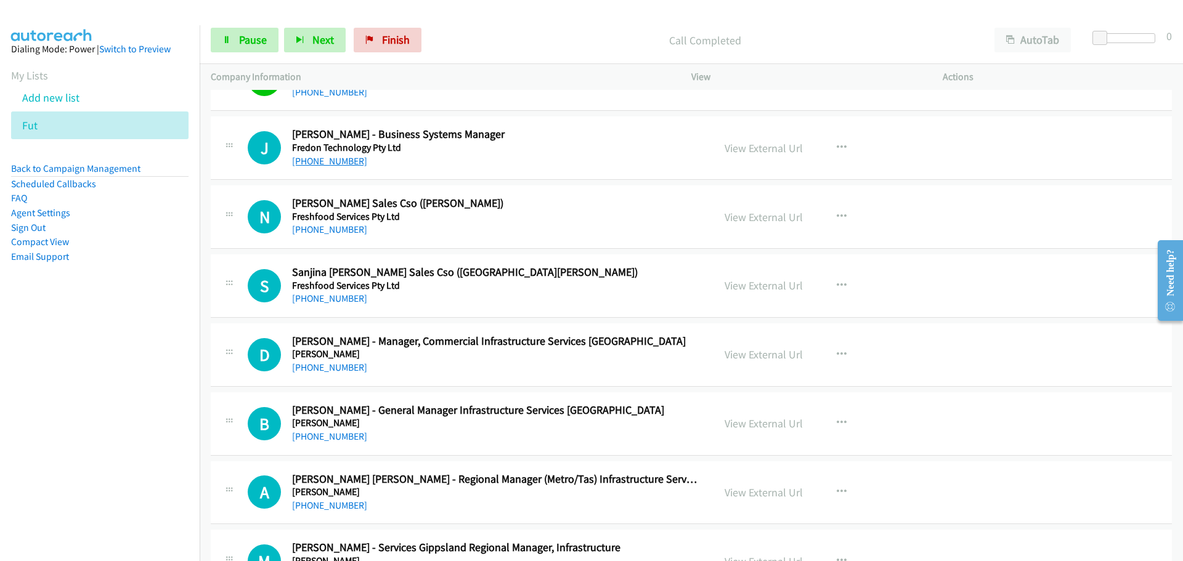
click at [353, 155] on link "[PHONE_NUMBER]" at bounding box center [329, 161] width 75 height 12
click at [349, 229] on link "[PHONE_NUMBER]" at bounding box center [329, 230] width 75 height 12
click at [773, 222] on link "View External Url" at bounding box center [764, 217] width 78 height 14
drag, startPoint x: 354, startPoint y: 297, endPoint x: 406, endPoint y: 273, distance: 57.6
click at [354, 297] on link "[PHONE_NUMBER]" at bounding box center [329, 299] width 75 height 12
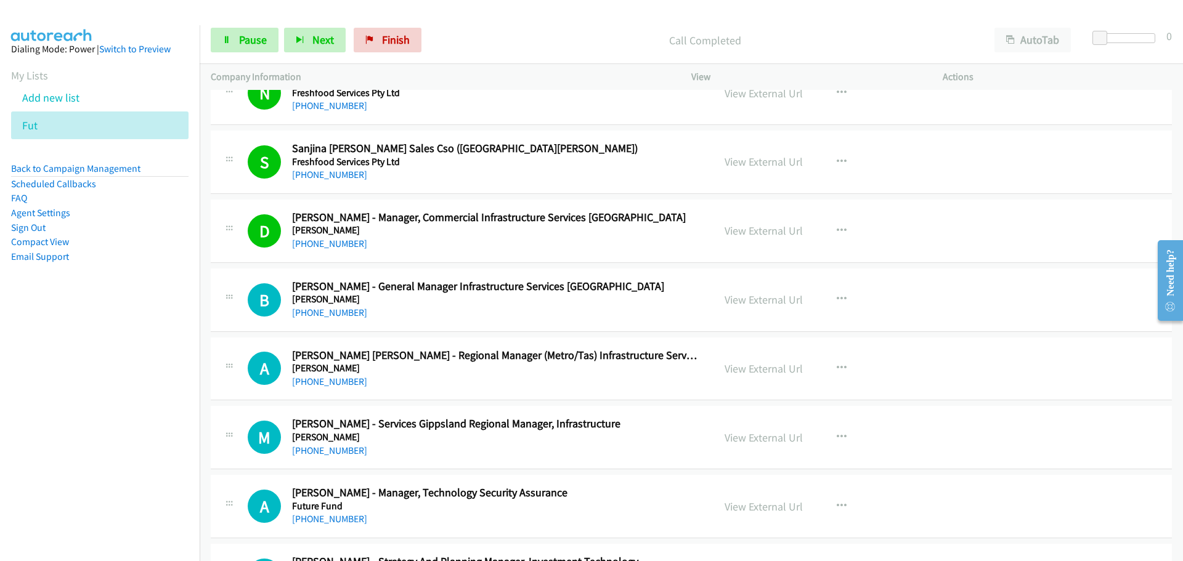
scroll to position [6531, 0]
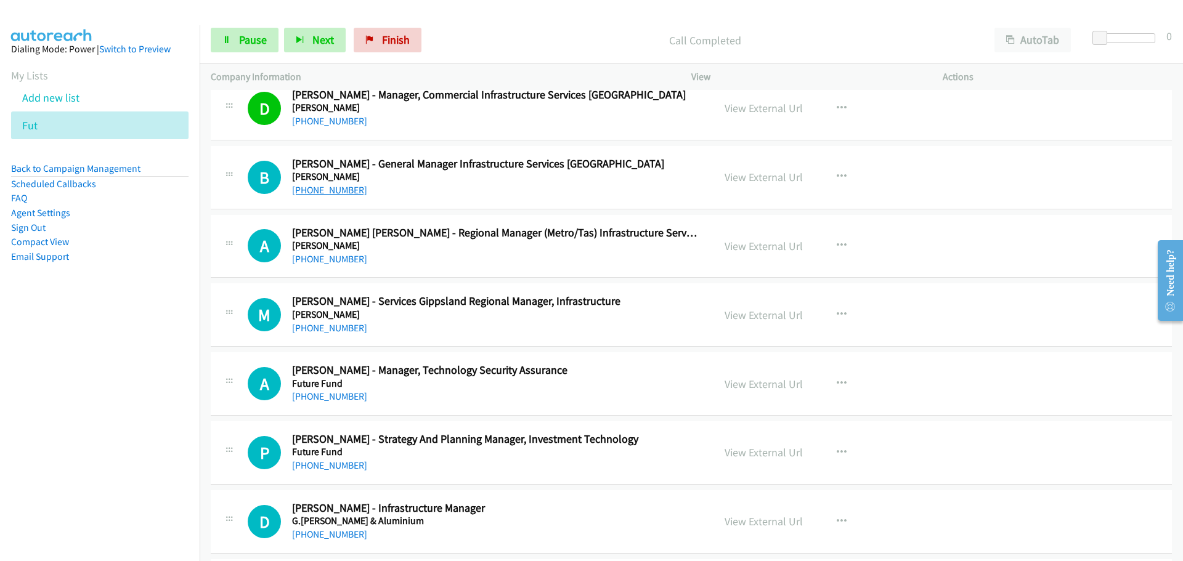
click at [322, 191] on link "[PHONE_NUMBER]" at bounding box center [329, 190] width 75 height 12
click at [311, 259] on link "[PHONE_NUMBER]" at bounding box center [329, 259] width 75 height 12
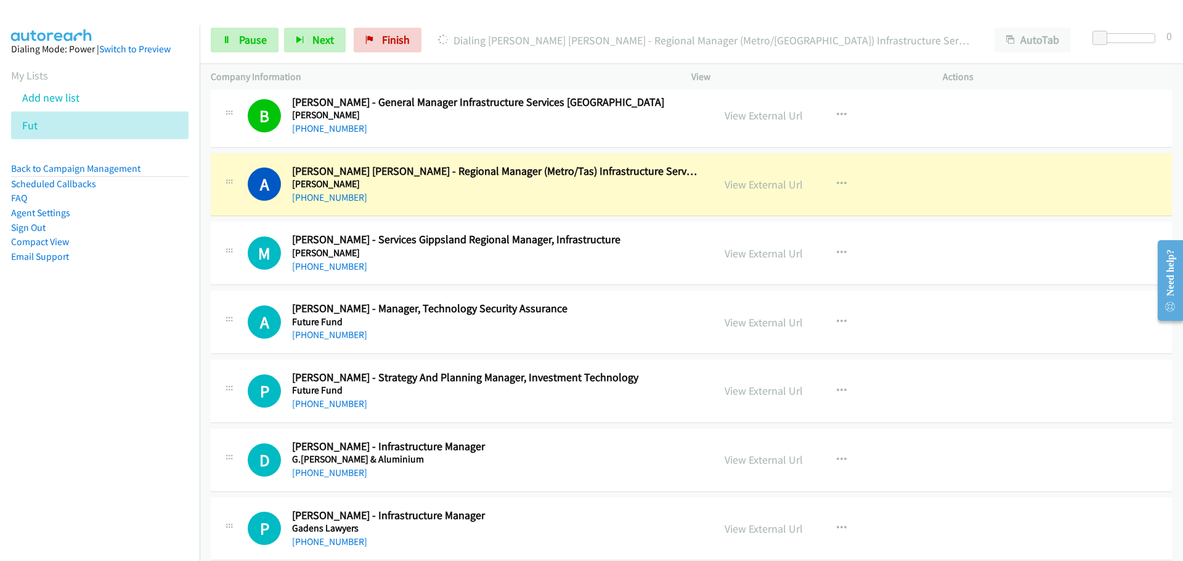
scroll to position [6655, 0]
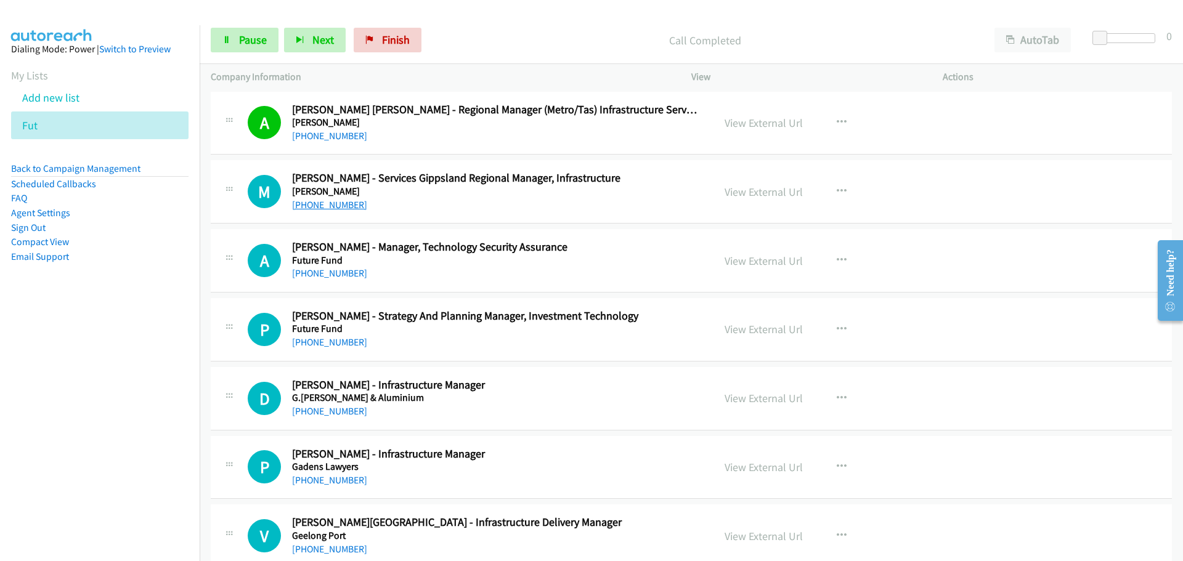
click at [338, 203] on link "[PHONE_NUMBER]" at bounding box center [329, 205] width 75 height 12
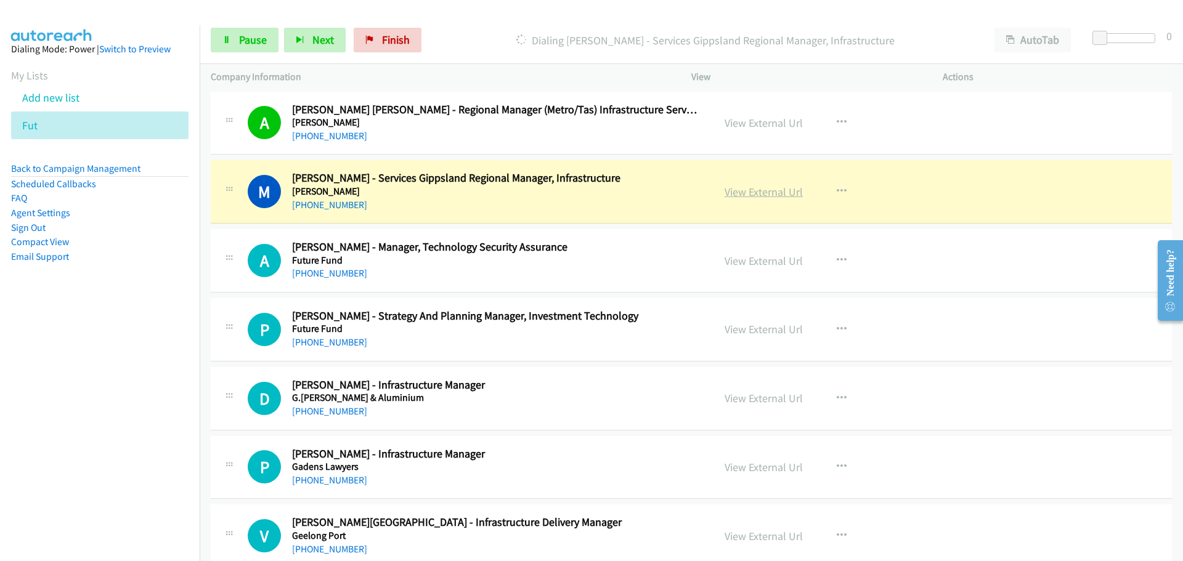
click at [794, 187] on link "View External Url" at bounding box center [764, 192] width 78 height 14
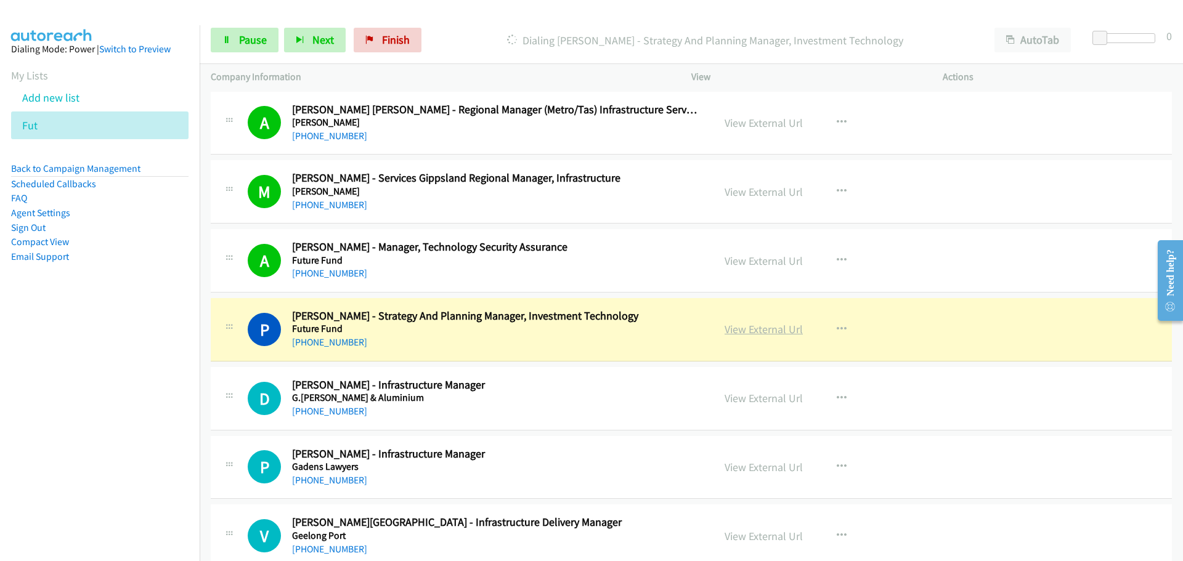
click at [753, 333] on link "View External Url" at bounding box center [764, 329] width 78 height 14
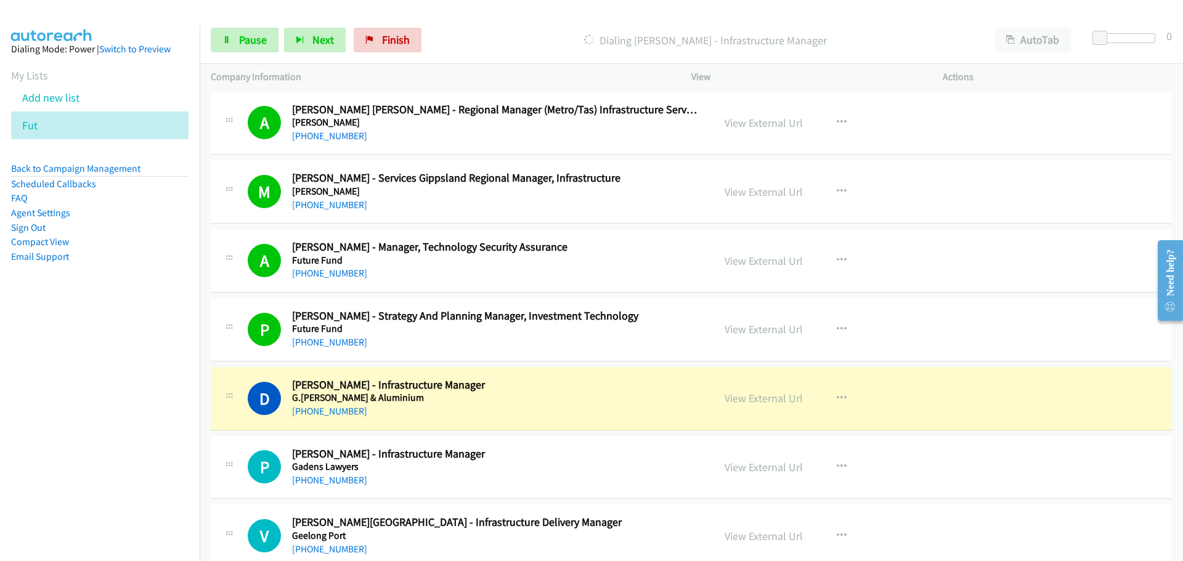
scroll to position [6901, 0]
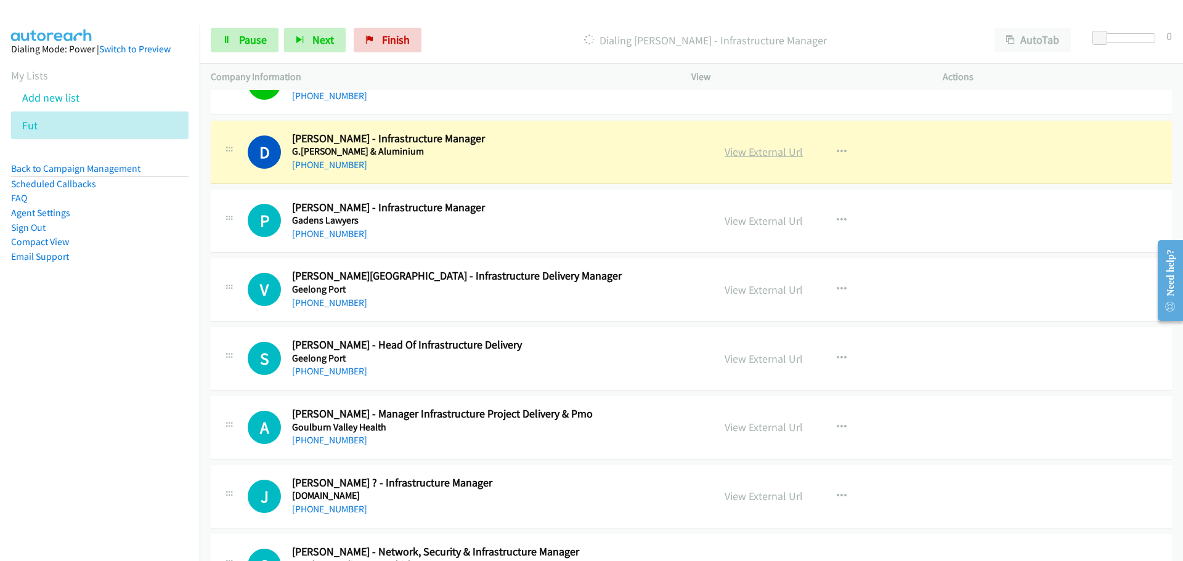
click at [757, 148] on link "View External Url" at bounding box center [764, 152] width 78 height 14
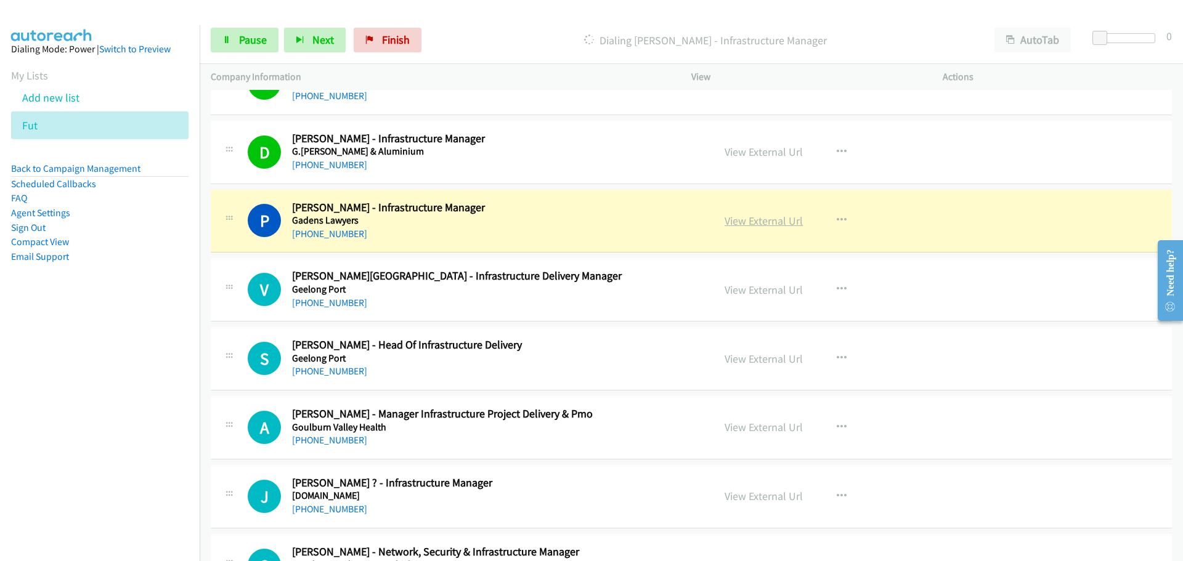
click at [774, 222] on link "View External Url" at bounding box center [764, 221] width 78 height 14
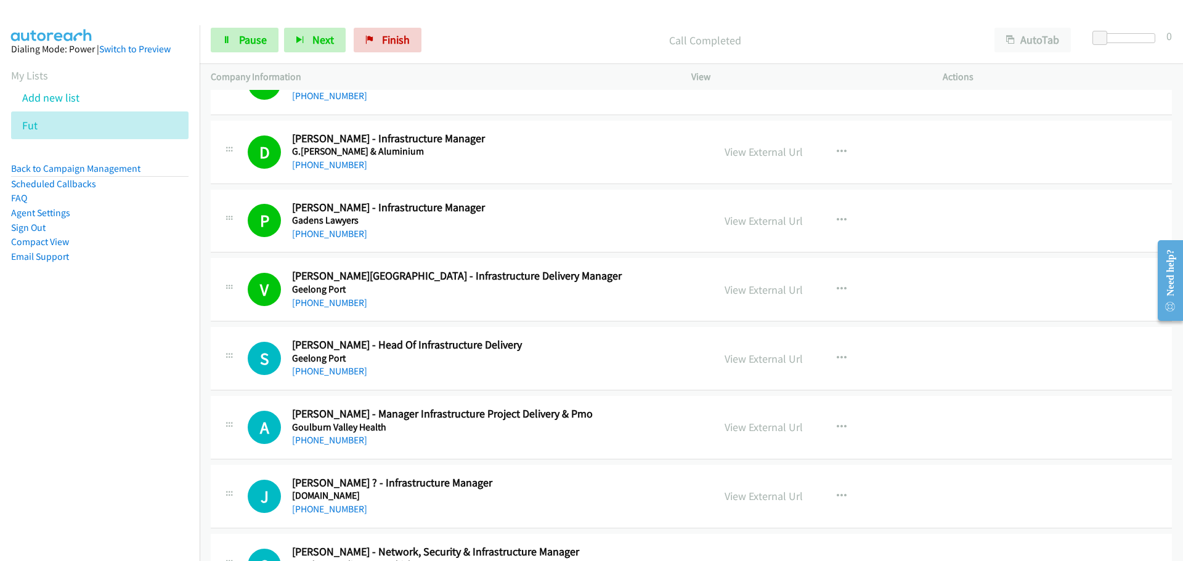
scroll to position [6963, 0]
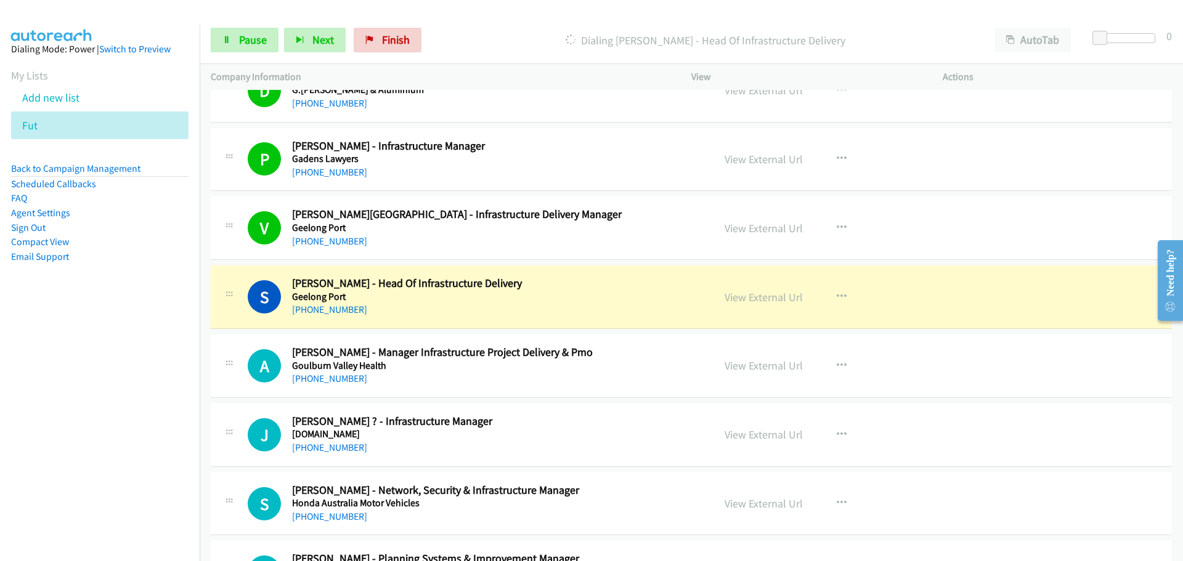
click at [314, 389] on div "A Callback Scheduled [PERSON_NAME] - Manager Infrastructure Project Delivery & …" at bounding box center [691, 366] width 961 height 63
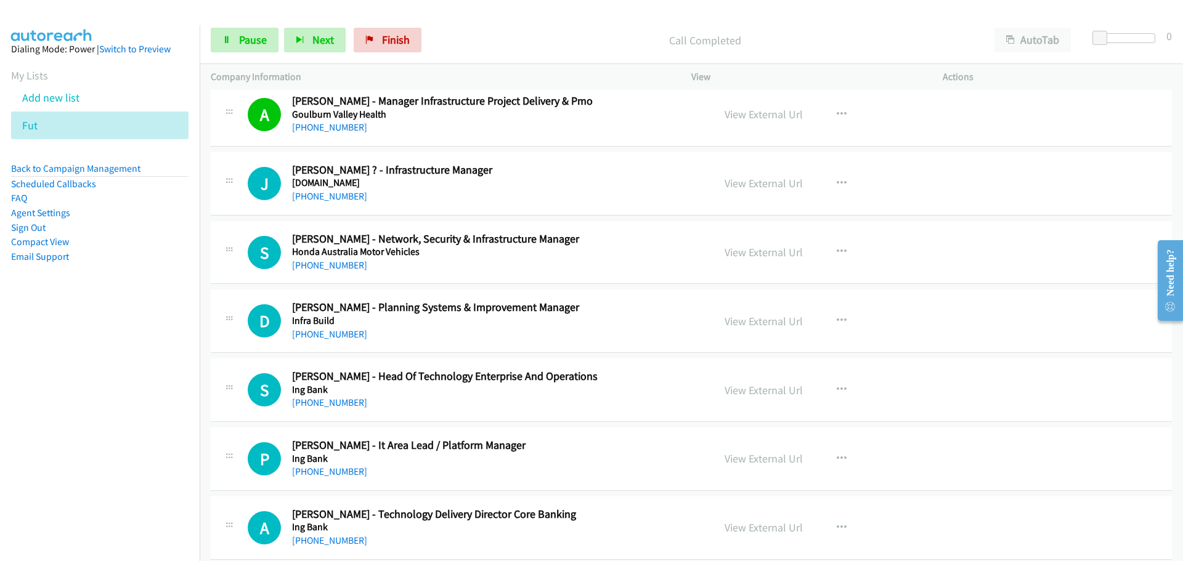
scroll to position [7271, 0]
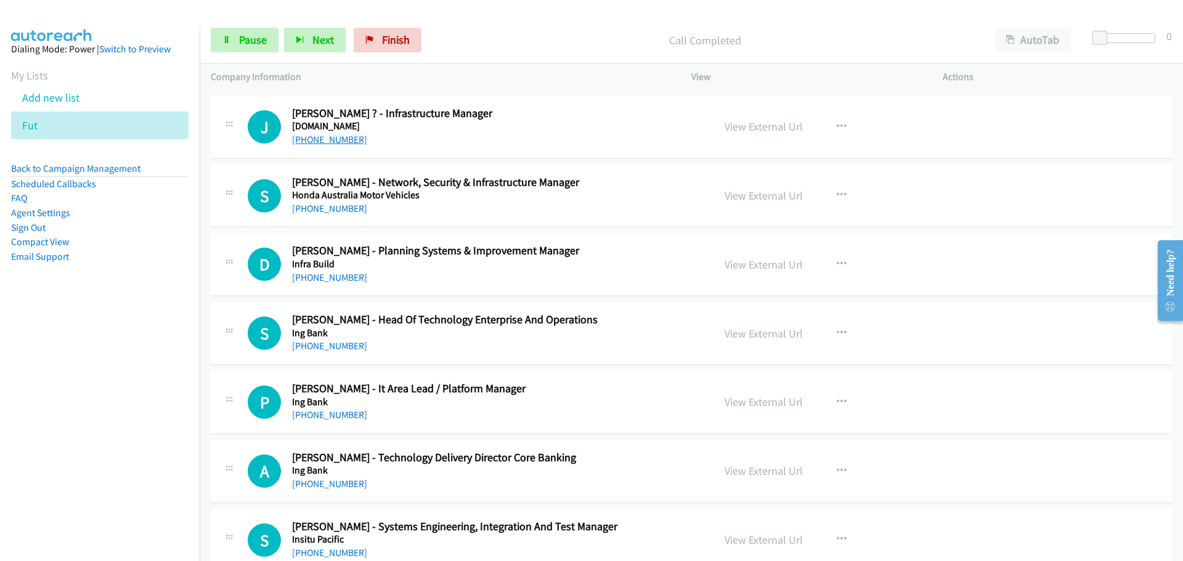
click at [339, 142] on link "[PHONE_NUMBER]" at bounding box center [329, 140] width 75 height 12
click at [304, 218] on div "S Callback Scheduled [PERSON_NAME] - Network, Security & Infrastructure Manager…" at bounding box center [691, 196] width 961 height 63
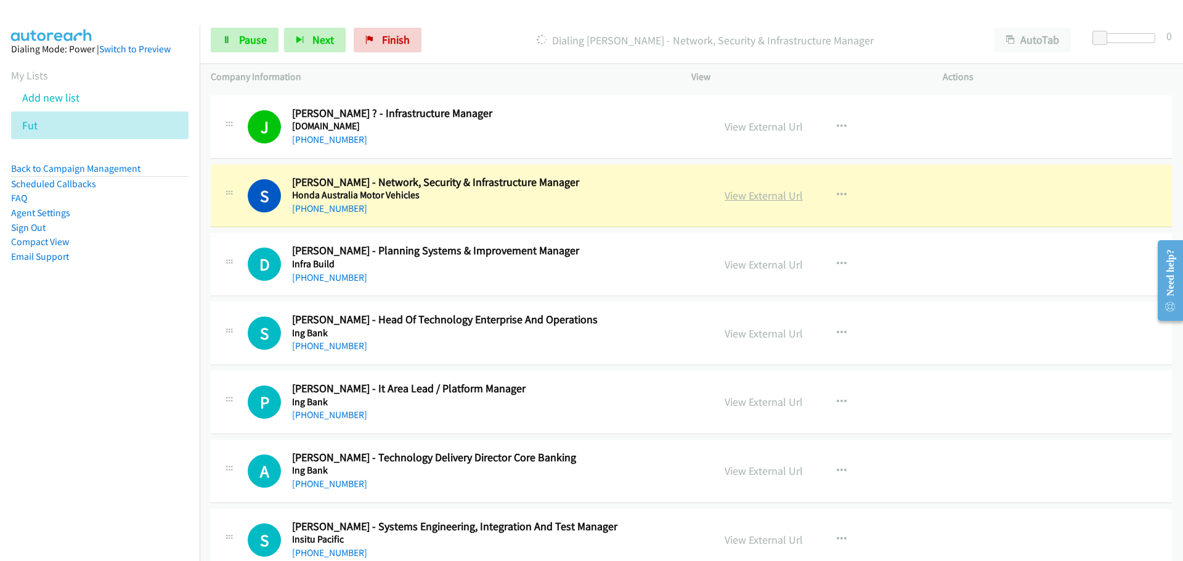
click at [770, 197] on link "View External Url" at bounding box center [764, 196] width 78 height 14
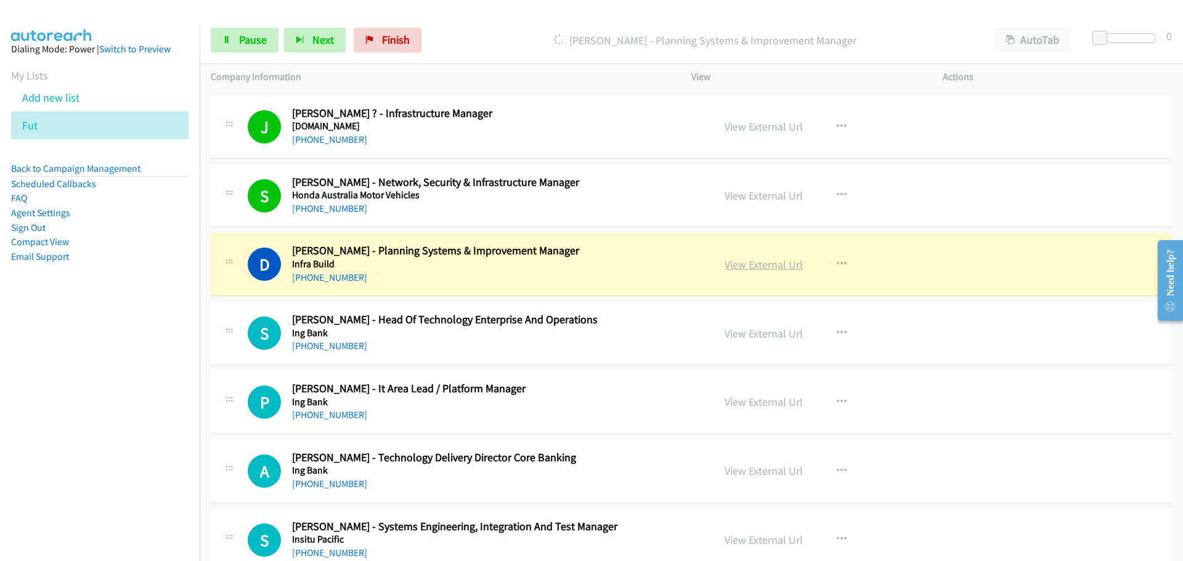
click at [746, 258] on link "View External Url" at bounding box center [764, 265] width 78 height 14
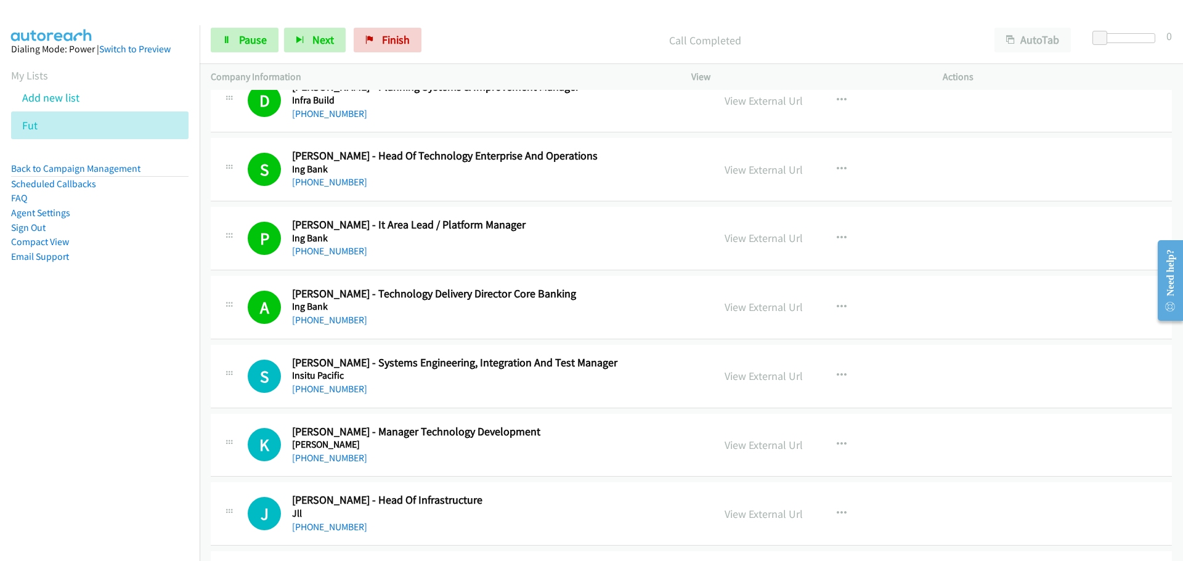
scroll to position [7640, 0]
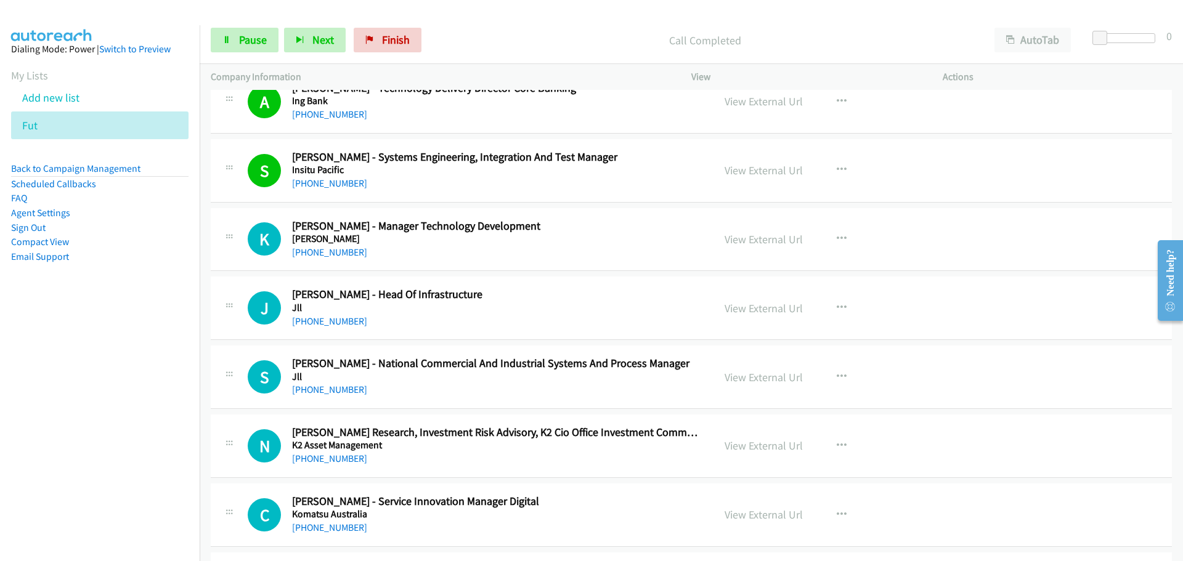
drag, startPoint x: 124, startPoint y: 217, endPoint x: 131, endPoint y: 219, distance: 6.6
click at [124, 217] on li "Agent Settings" at bounding box center [99, 213] width 177 height 15
click at [309, 318] on link "[PHONE_NUMBER]" at bounding box center [329, 321] width 75 height 12
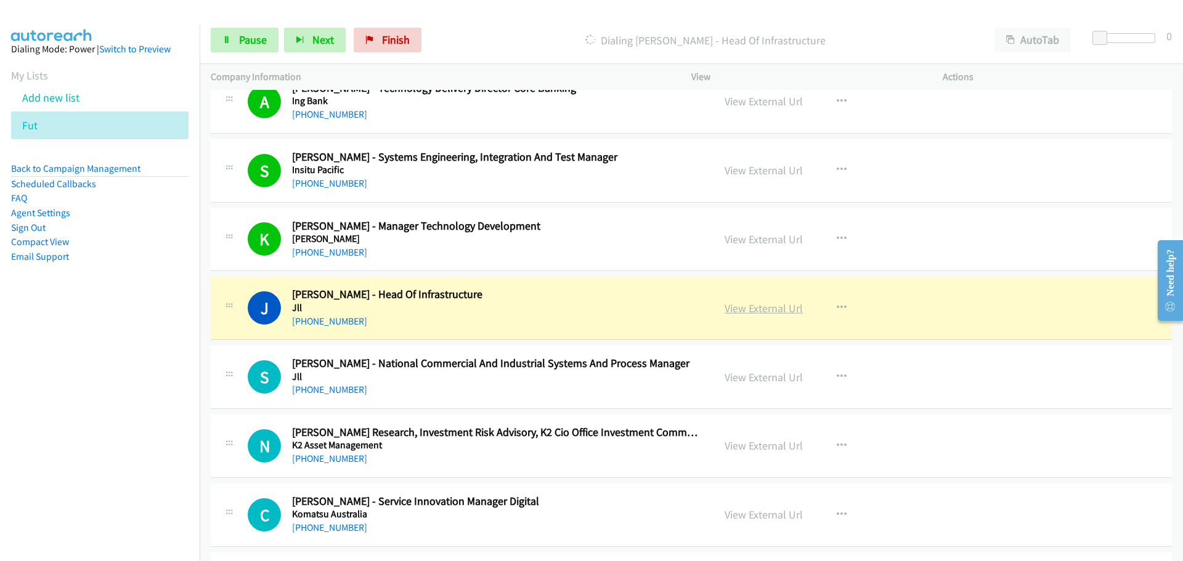
click at [778, 311] on link "View External Url" at bounding box center [764, 308] width 78 height 14
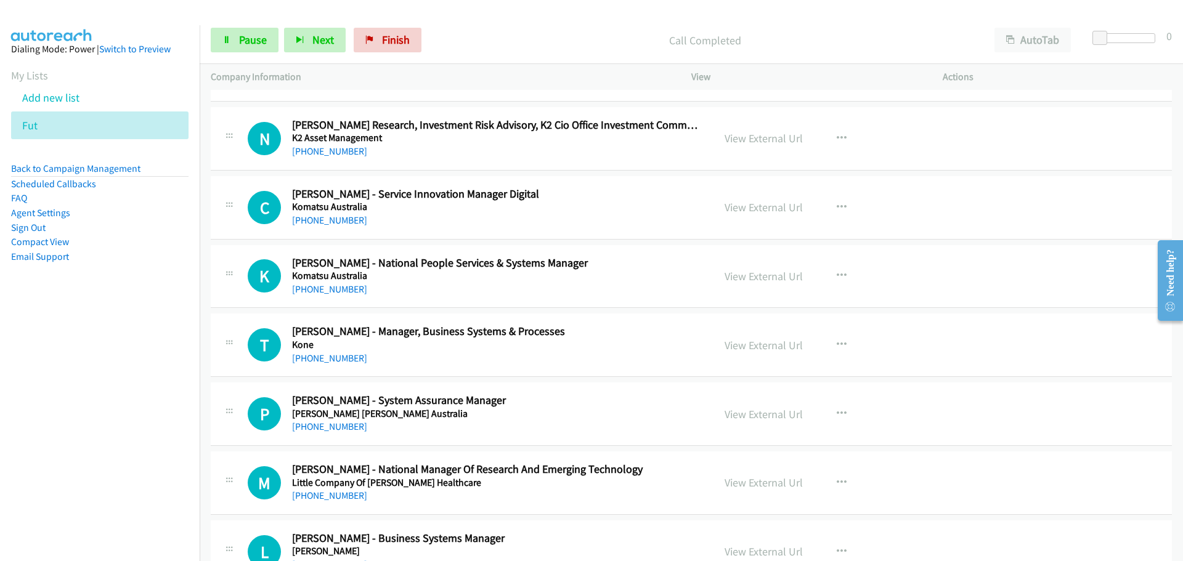
scroll to position [7949, 0]
click at [336, 220] on link "[PHONE_NUMBER]" at bounding box center [329, 220] width 75 height 12
click at [331, 287] on link "[PHONE_NUMBER]" at bounding box center [329, 289] width 75 height 12
drag, startPoint x: 324, startPoint y: 359, endPoint x: 427, endPoint y: 374, distance: 104.0
click at [324, 359] on link "[PHONE_NUMBER]" at bounding box center [329, 358] width 75 height 12
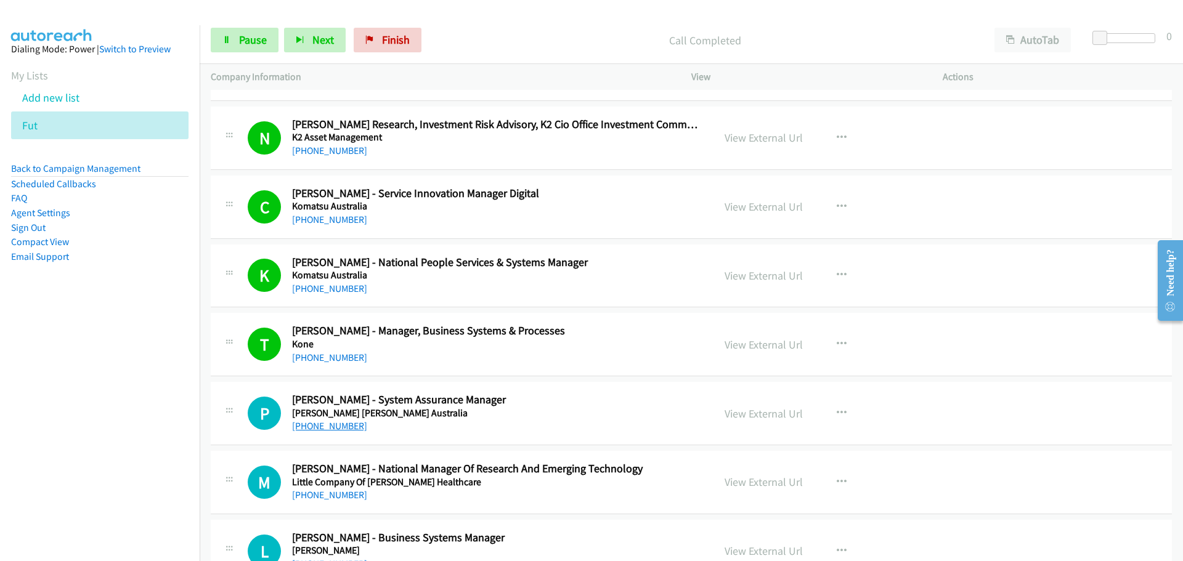
click at [333, 426] on link "[PHONE_NUMBER]" at bounding box center [329, 426] width 75 height 12
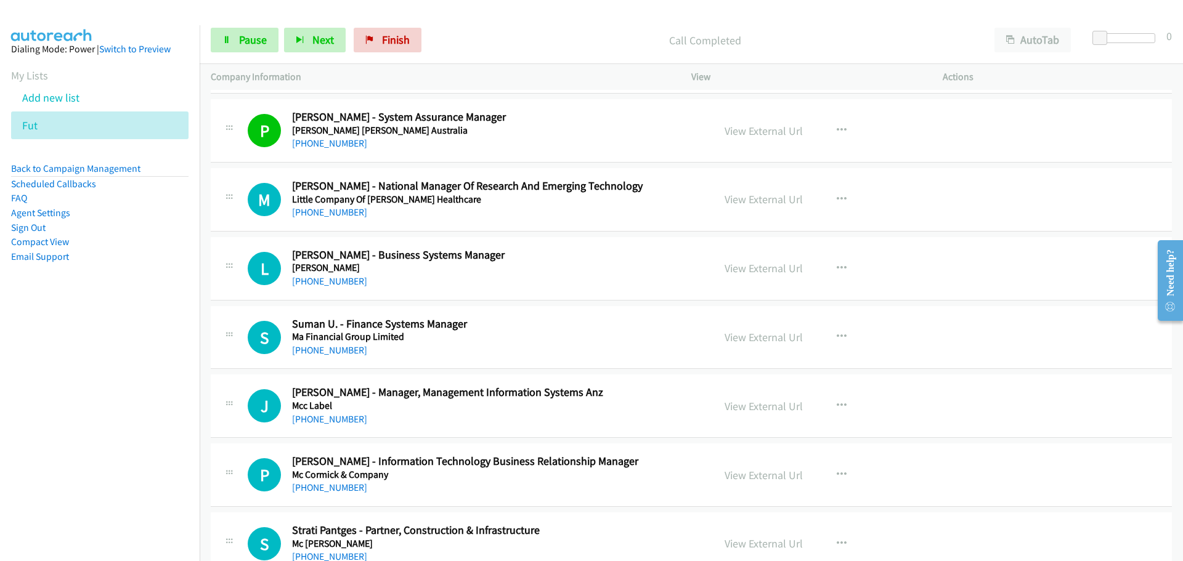
scroll to position [8257, 0]
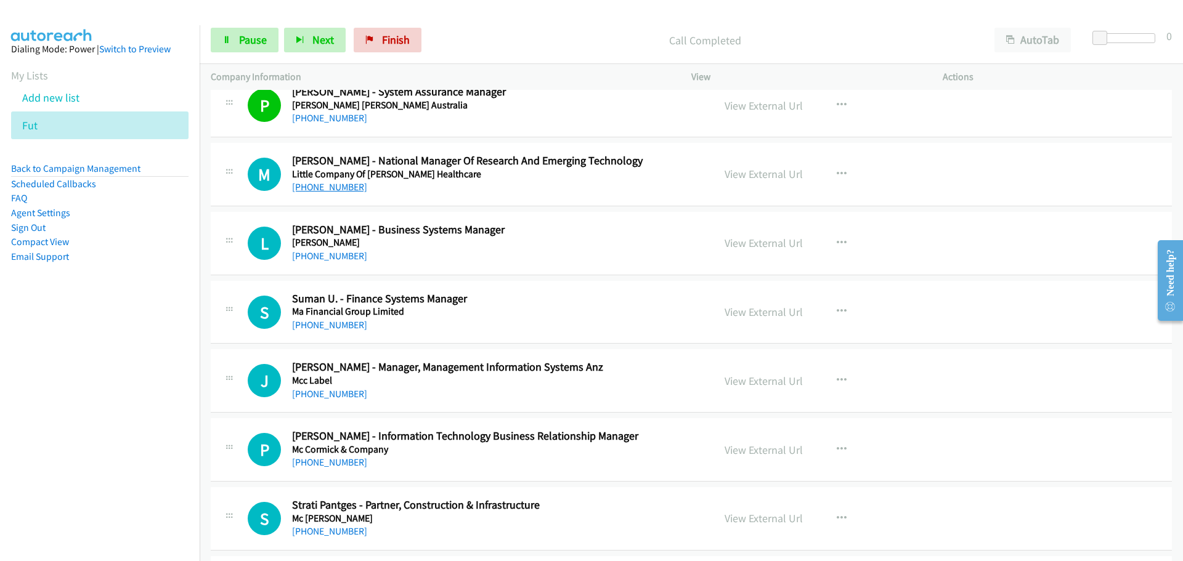
click at [327, 185] on link "[PHONE_NUMBER]" at bounding box center [329, 187] width 75 height 12
click at [332, 259] on link "[PHONE_NUMBER]" at bounding box center [329, 256] width 75 height 12
click at [319, 325] on link "[PHONE_NUMBER]" at bounding box center [329, 325] width 75 height 12
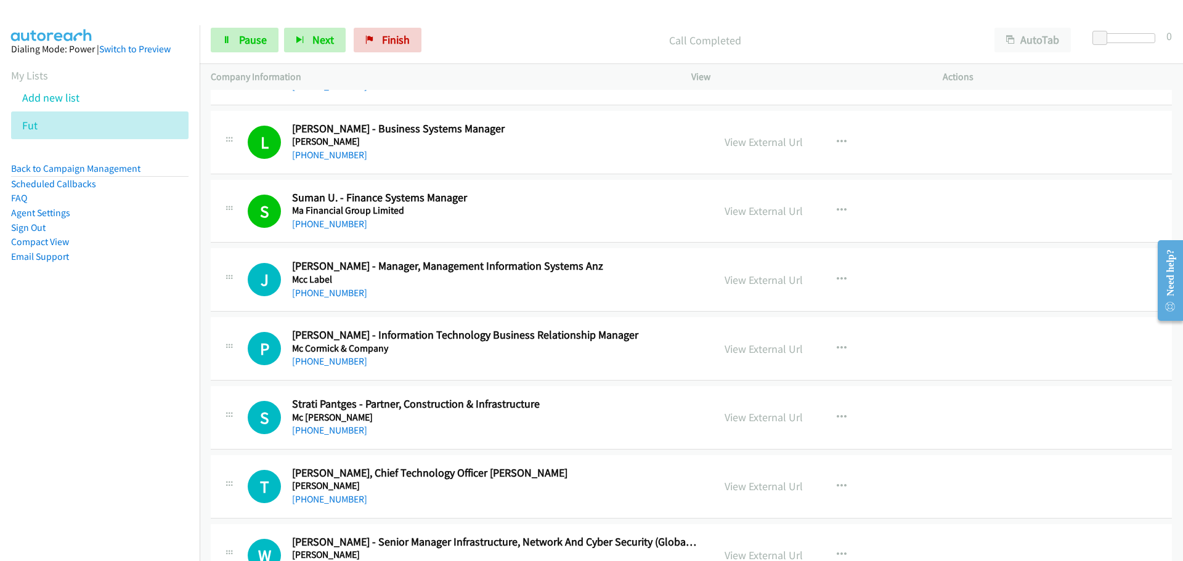
scroll to position [8441, 0]
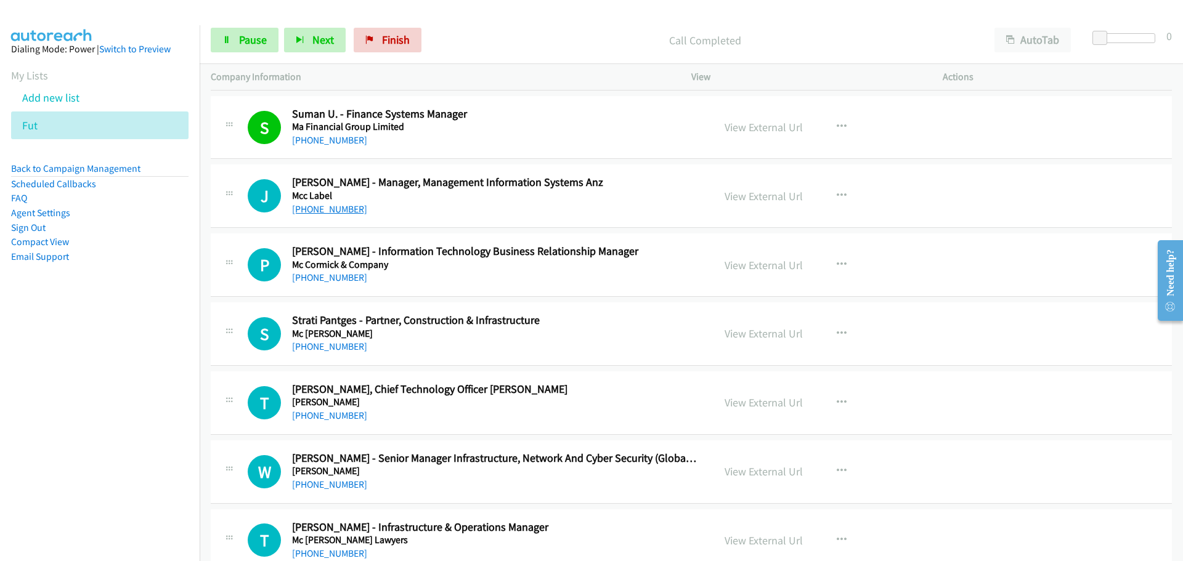
click at [322, 206] on link "[PHONE_NUMBER]" at bounding box center [329, 209] width 75 height 12
click at [335, 276] on link "[PHONE_NUMBER]" at bounding box center [329, 278] width 75 height 12
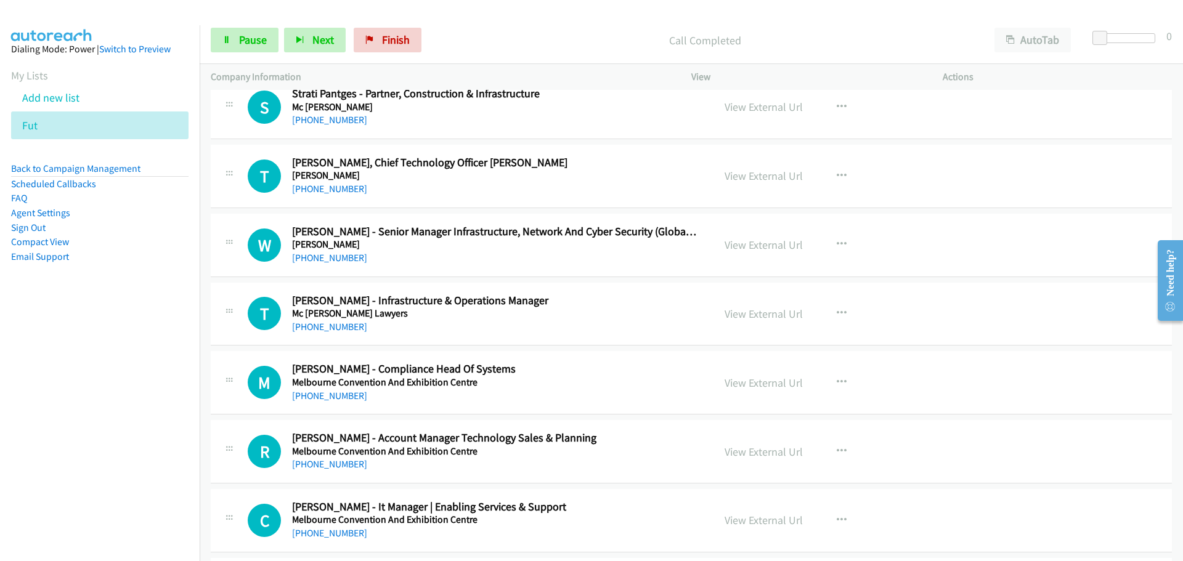
scroll to position [8688, 0]
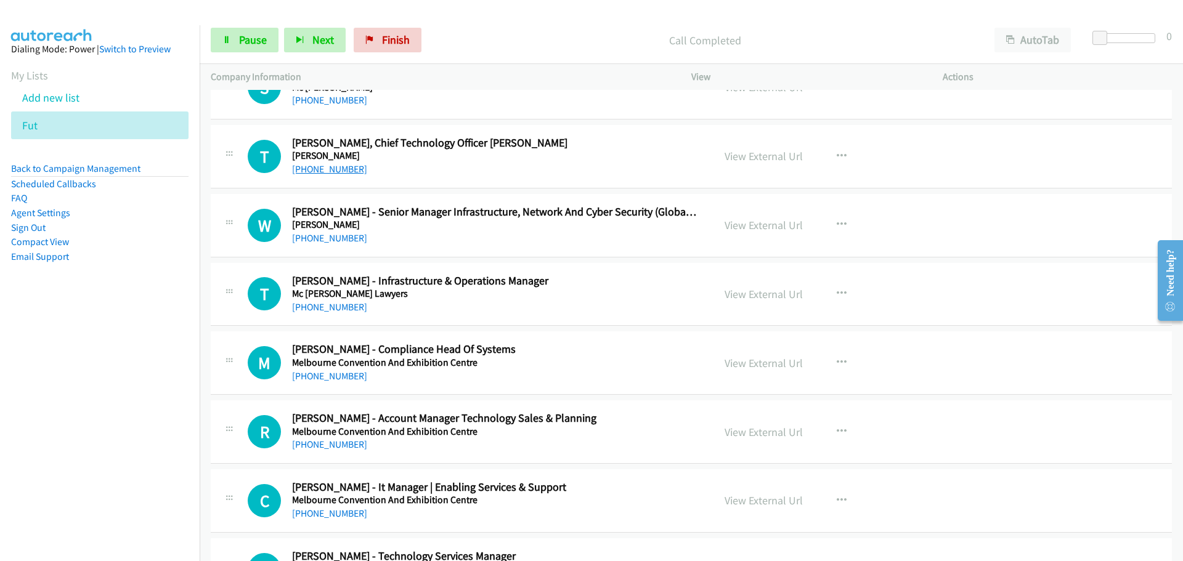
drag, startPoint x: 321, startPoint y: 168, endPoint x: 445, endPoint y: 171, distance: 123.9
click at [321, 168] on link "[PHONE_NUMBER]" at bounding box center [329, 169] width 75 height 12
